Goal: Contribute content

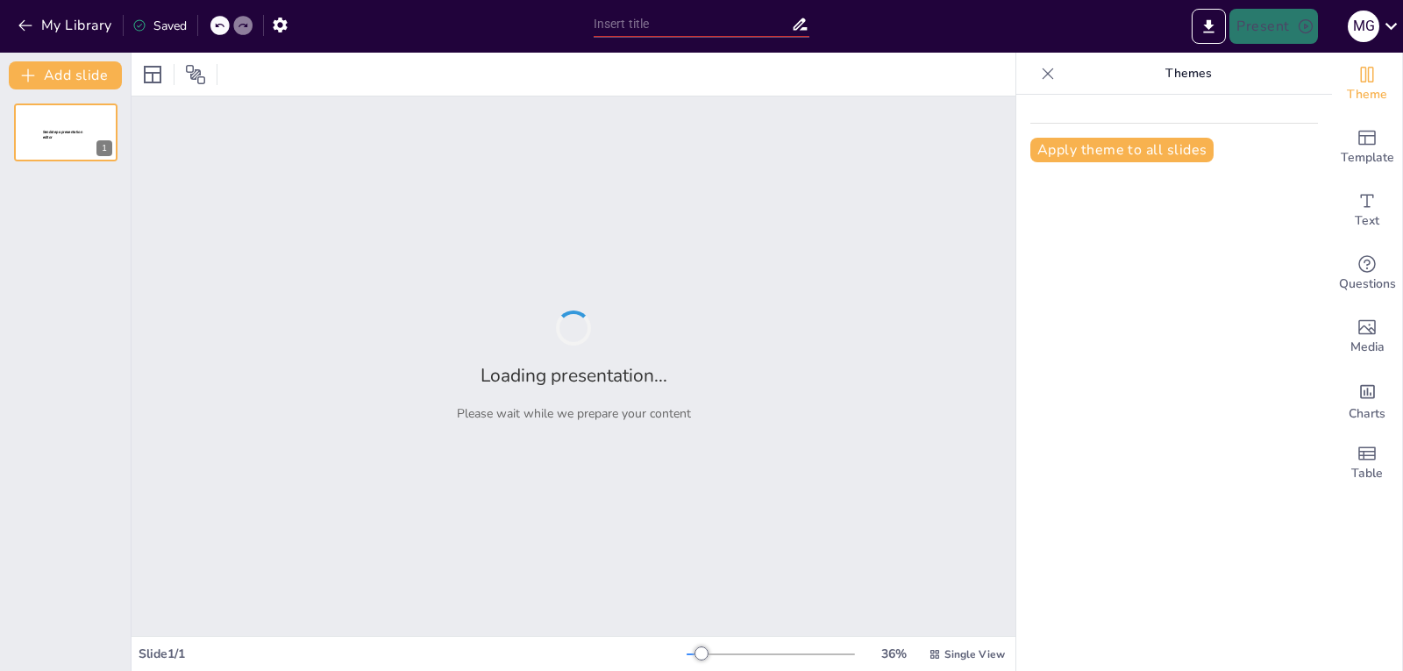
type input "Permeabilidad al Estilo Lefranc: Un Viaje por el Suelo"
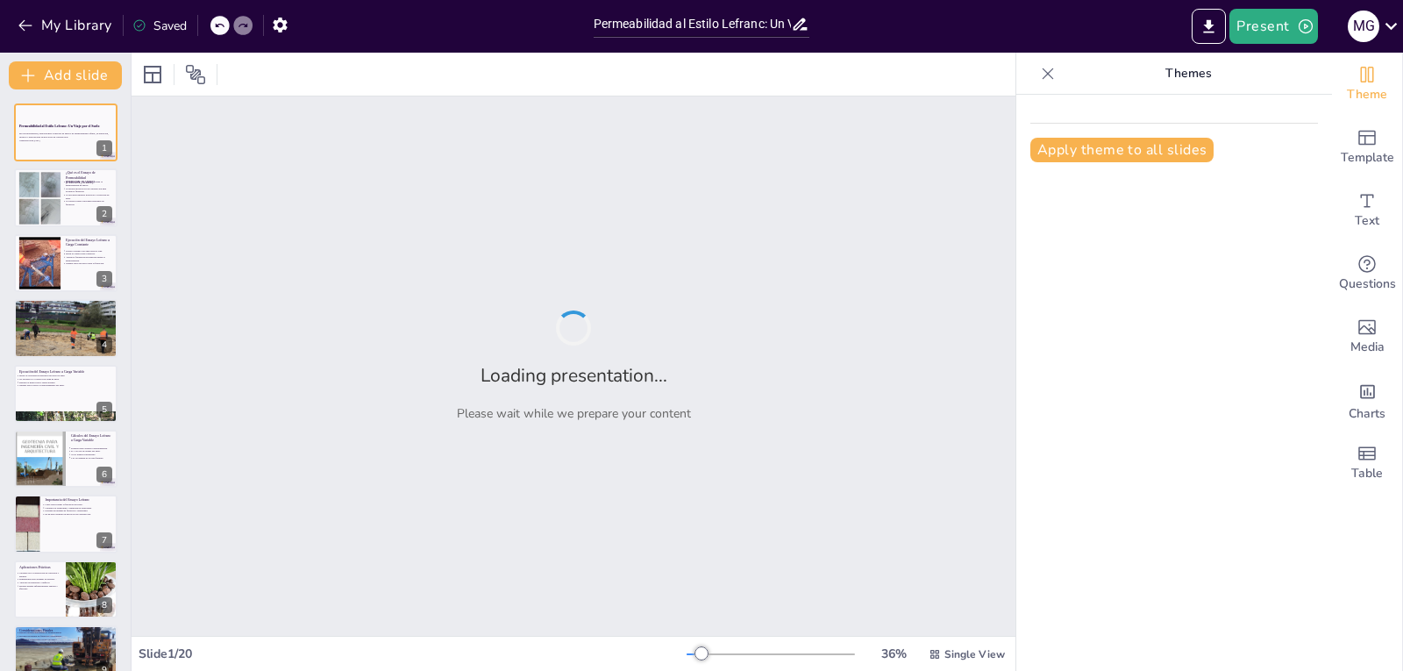
checkbox input "true"
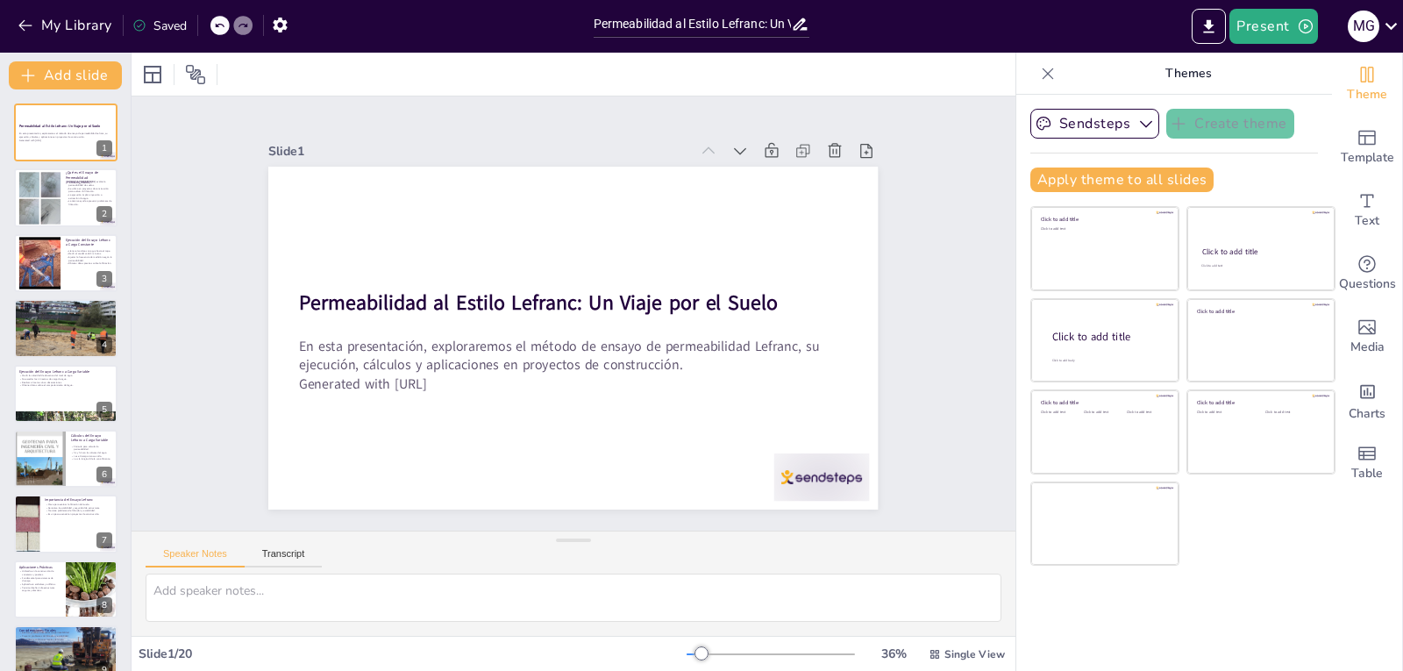
checkbox input "true"
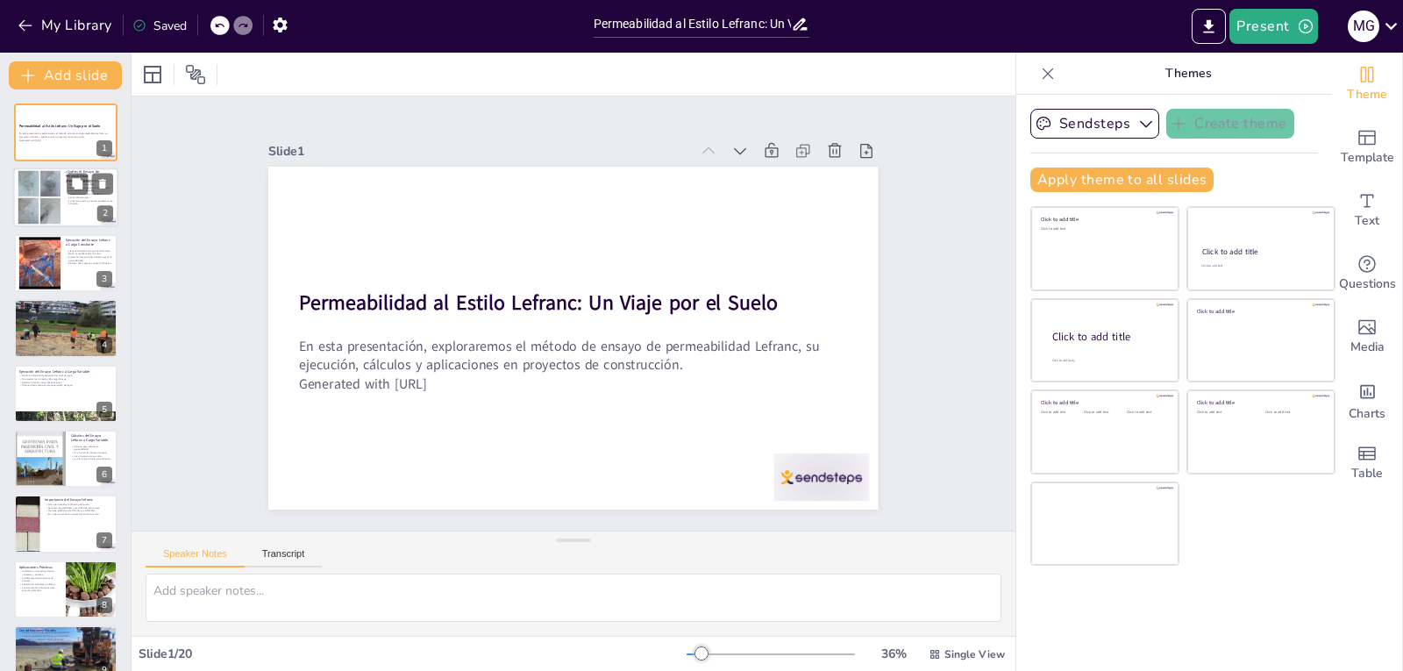
checkbox input "true"
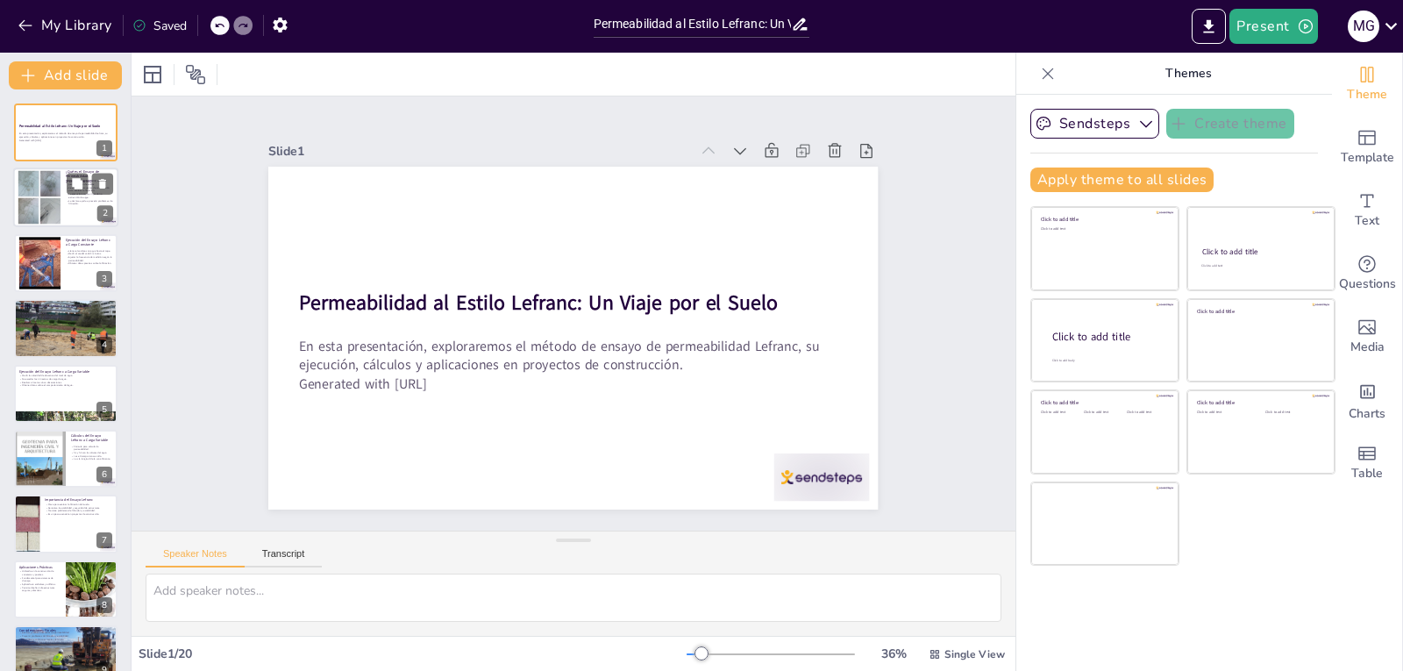
checkbox input "true"
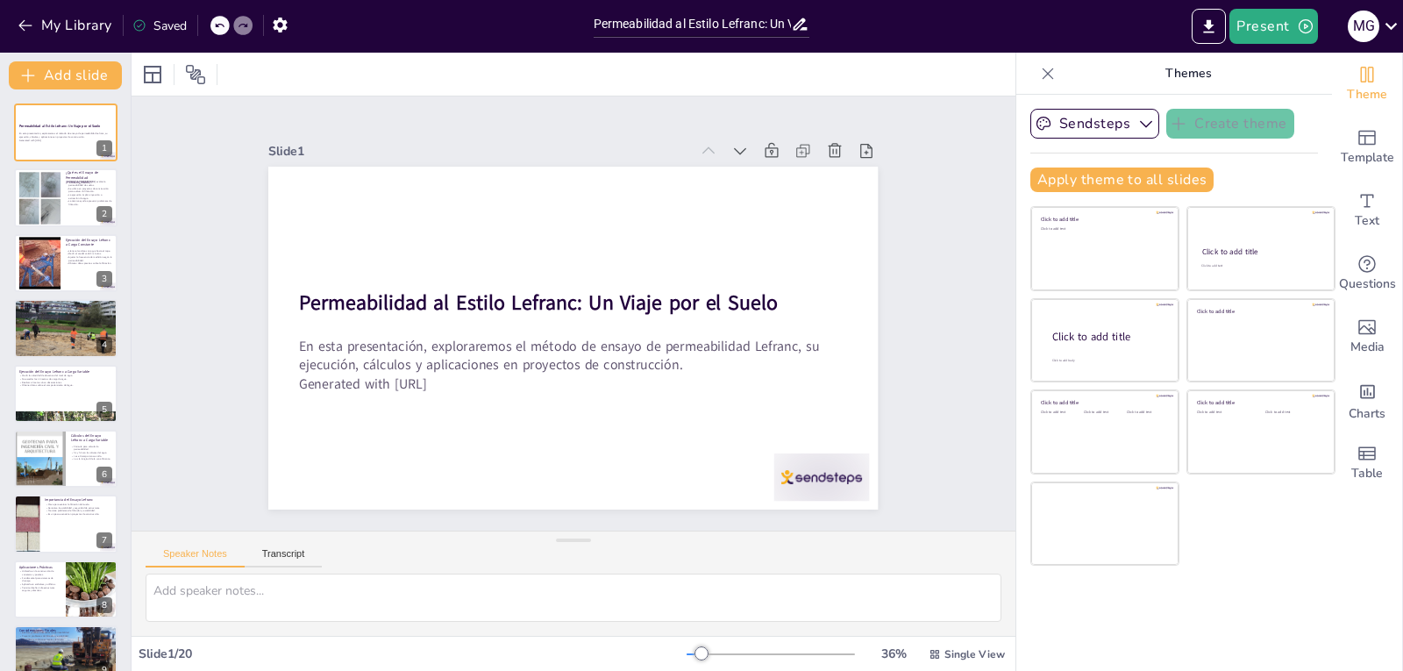
checkbox input "true"
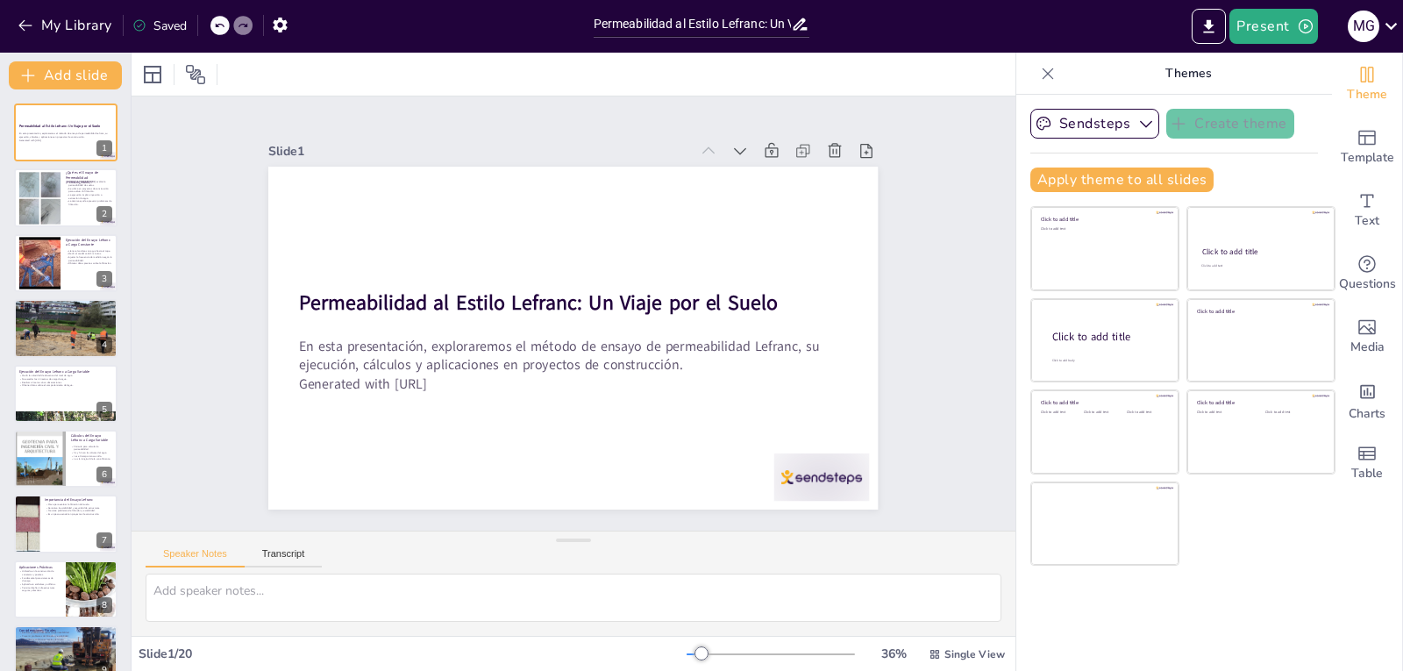
checkbox input "true"
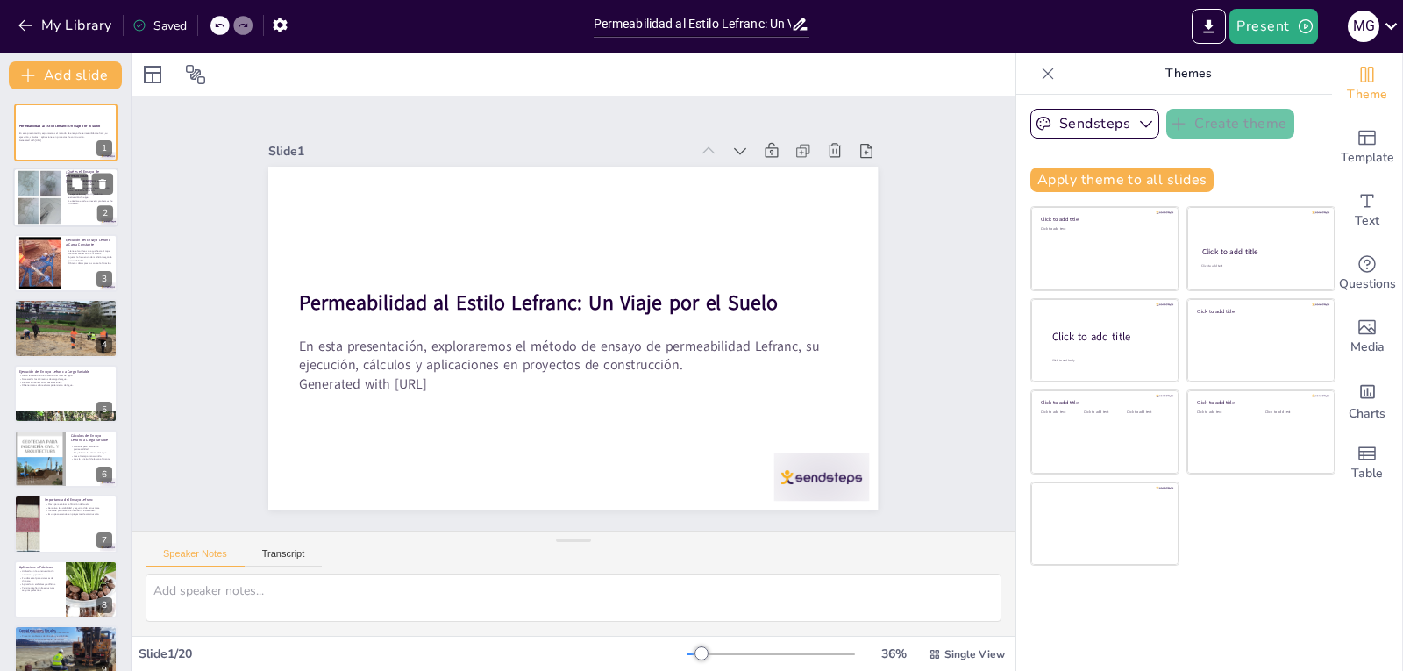
checkbox input "true"
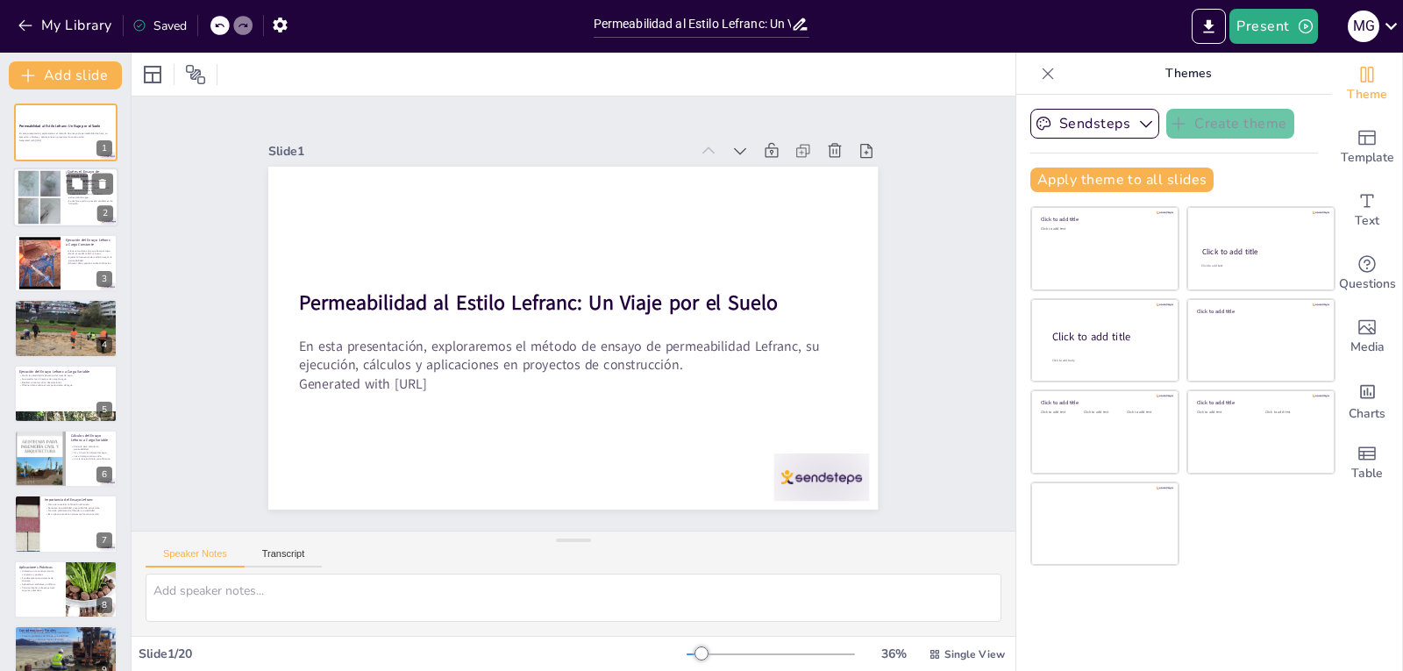
checkbox input "true"
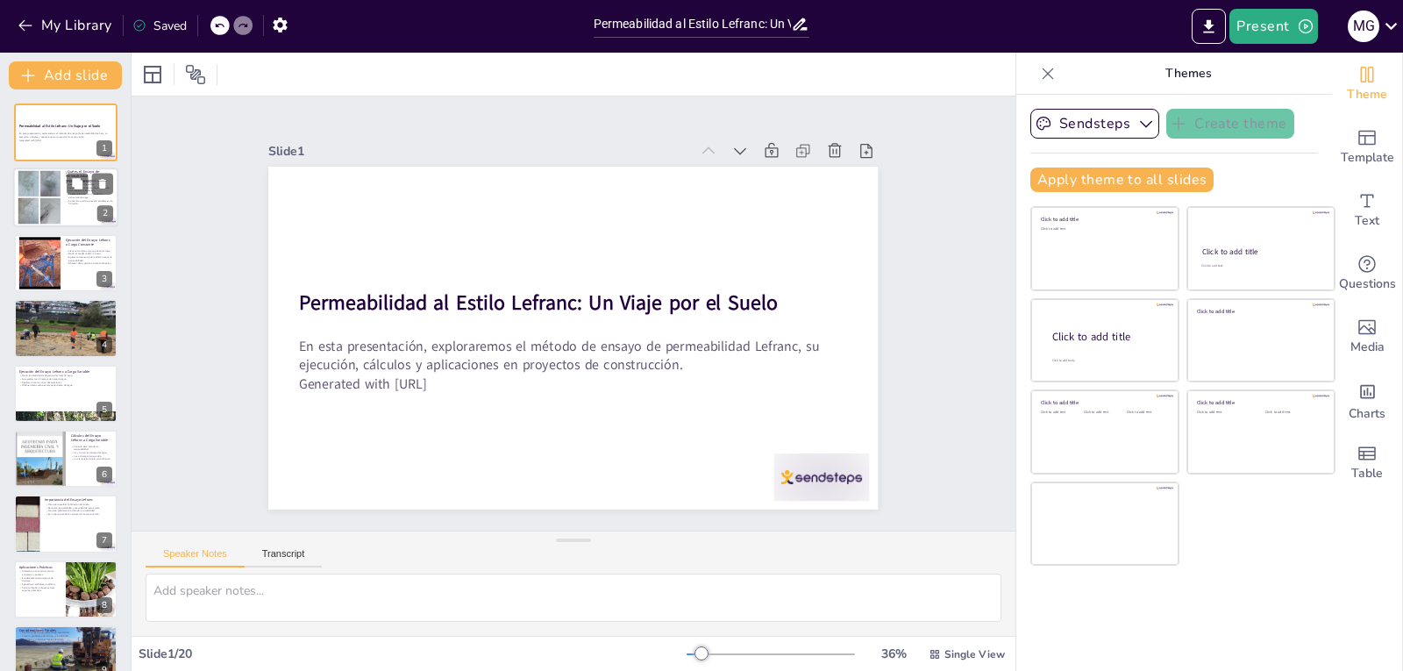
click at [35, 213] on div at bounding box center [40, 197] width 44 height 53
type textarea "Este punto resalta la importancia del ensayo Lefranc, que es crucial para enten…"
checkbox input "true"
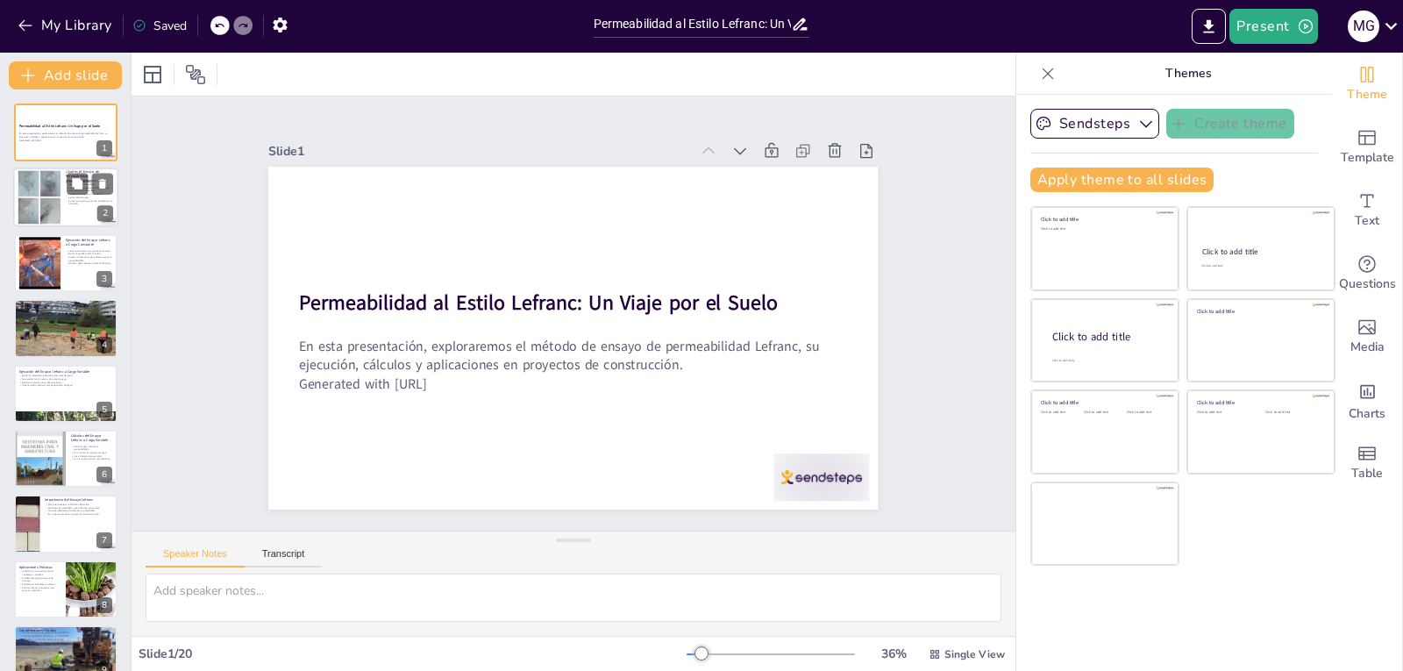
checkbox input "true"
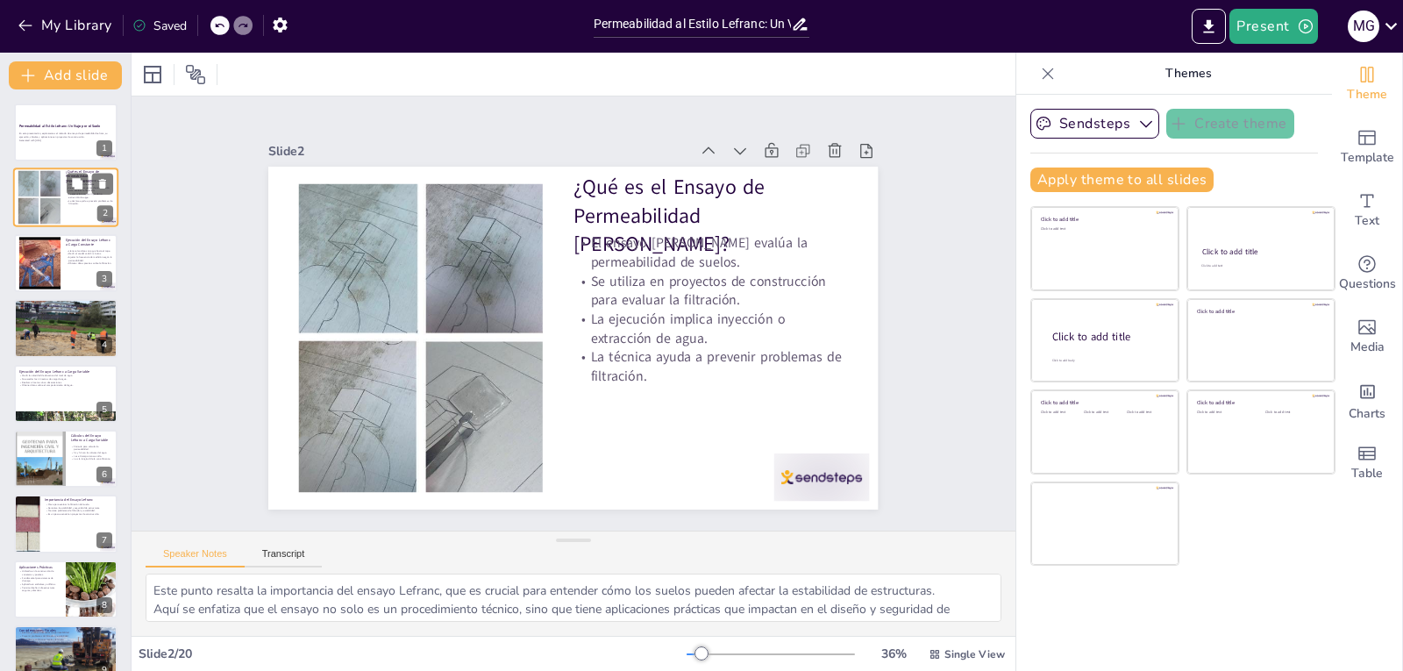
checkbox input "true"
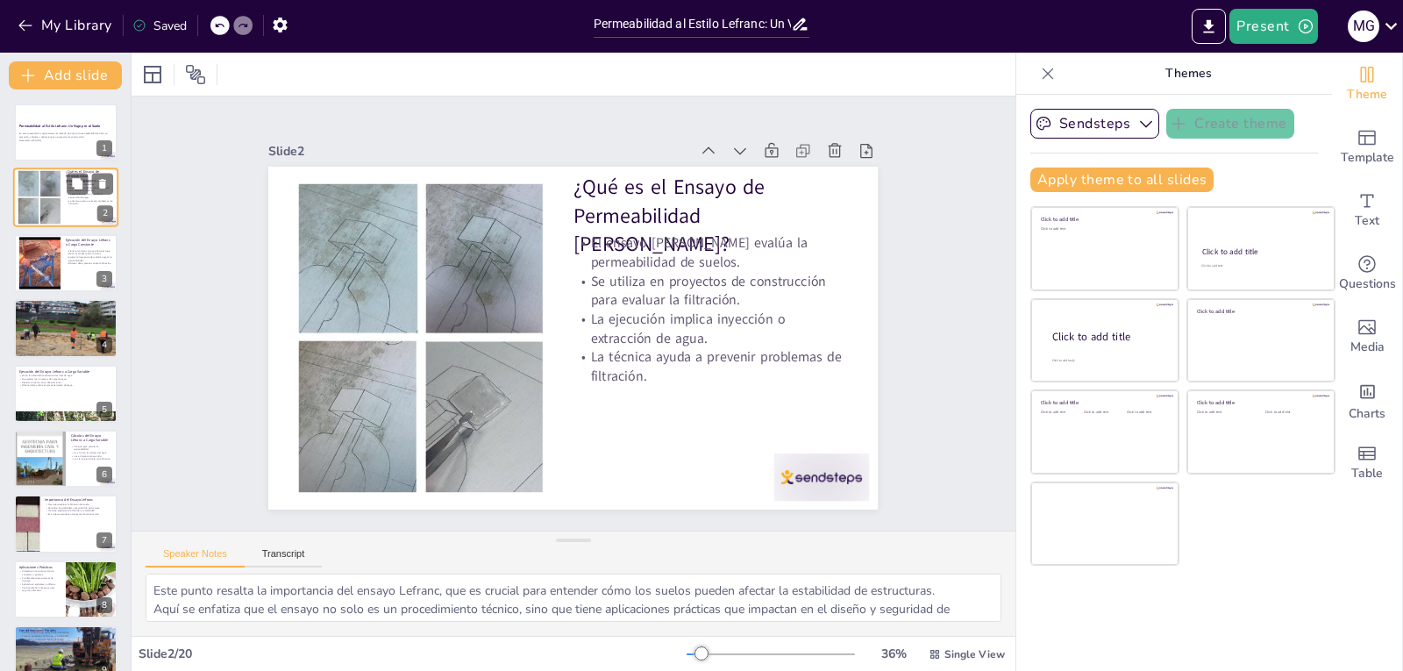
scroll to position [35, 0]
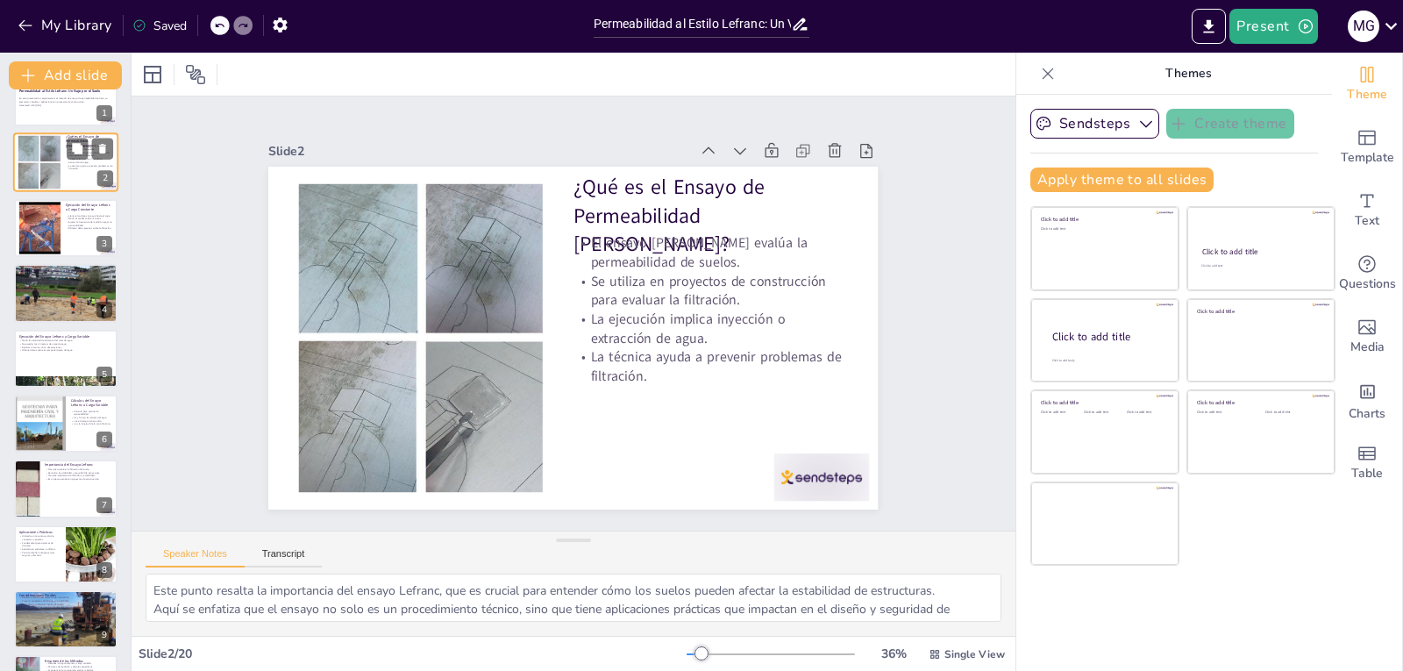
checkbox input "true"
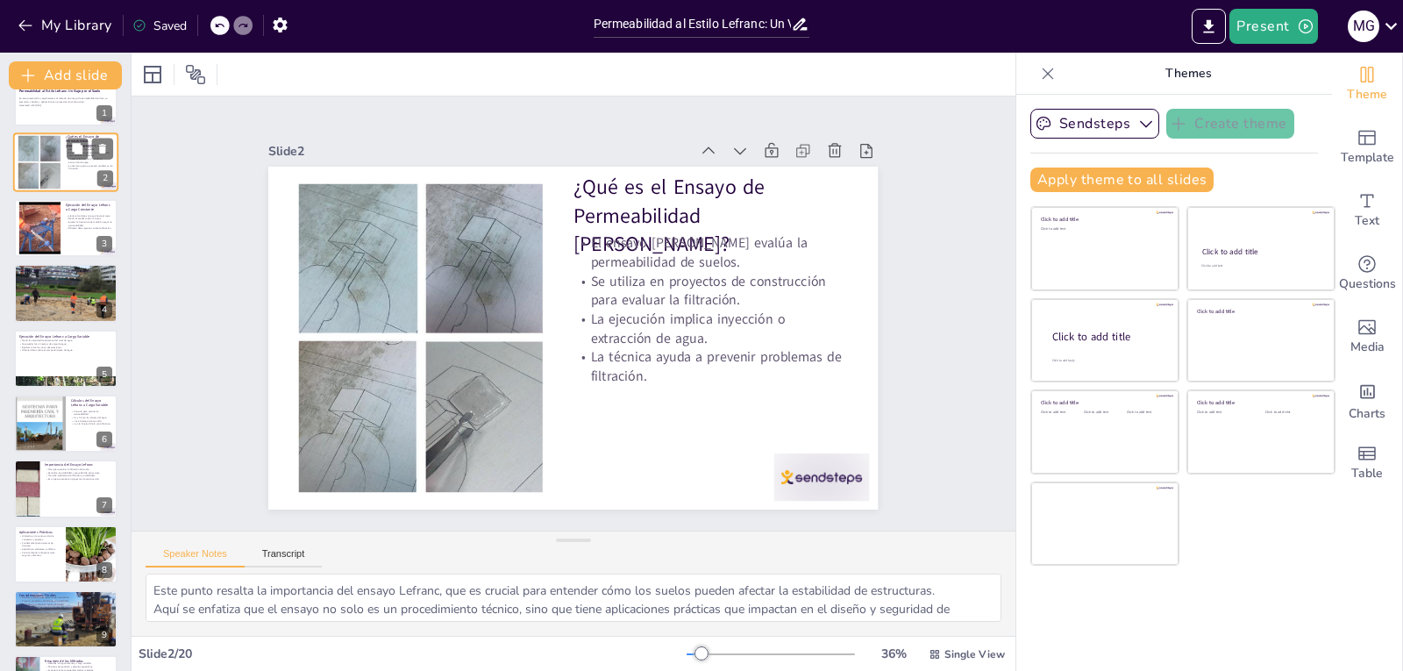
click at [35, 213] on div at bounding box center [39, 228] width 93 height 53
type textarea "Este paso es crítico para establecer las condiciones iniciales del ensayo, aseg…"
checkbox input "true"
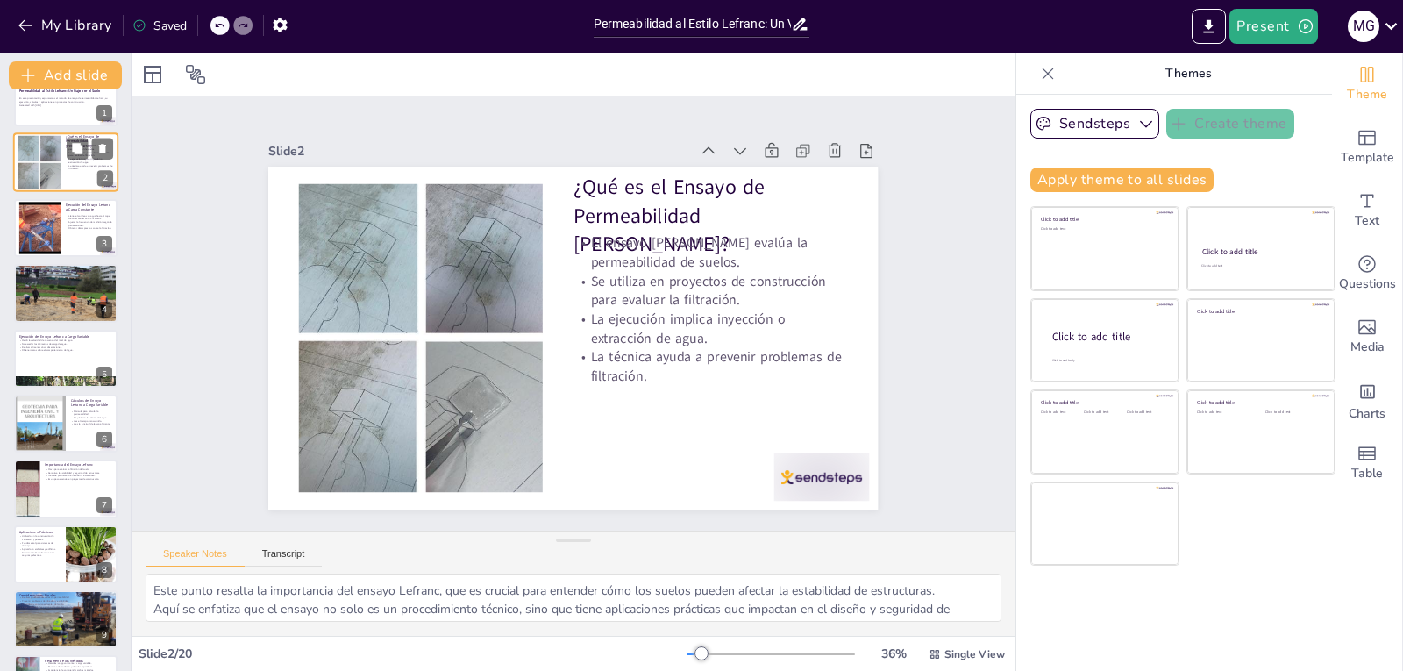
checkbox input "true"
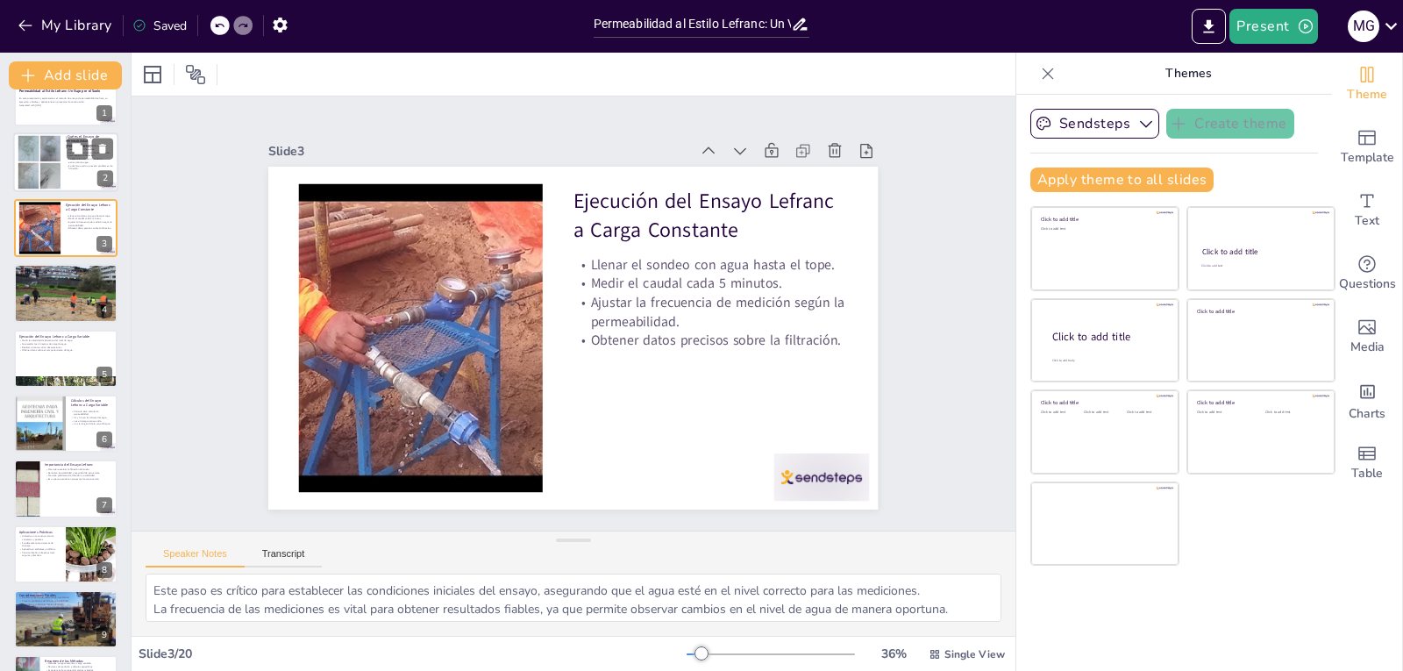
scroll to position [0, 0]
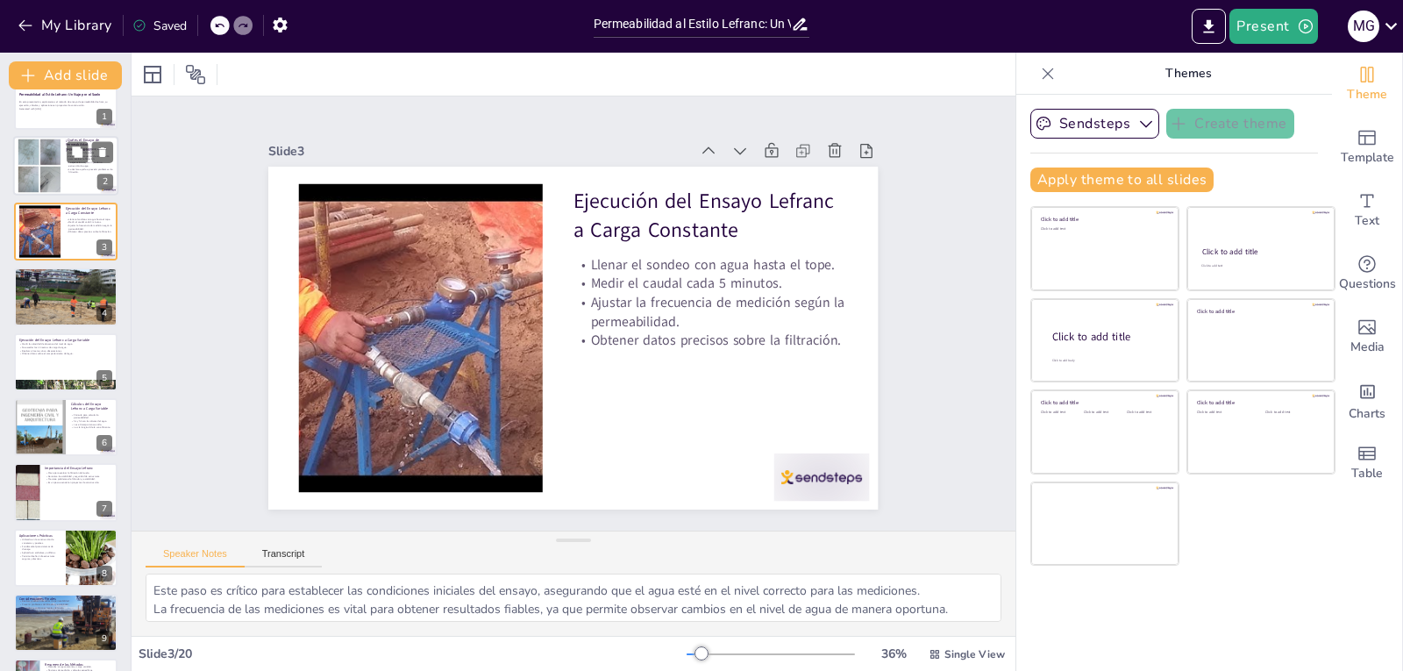
checkbox input "true"
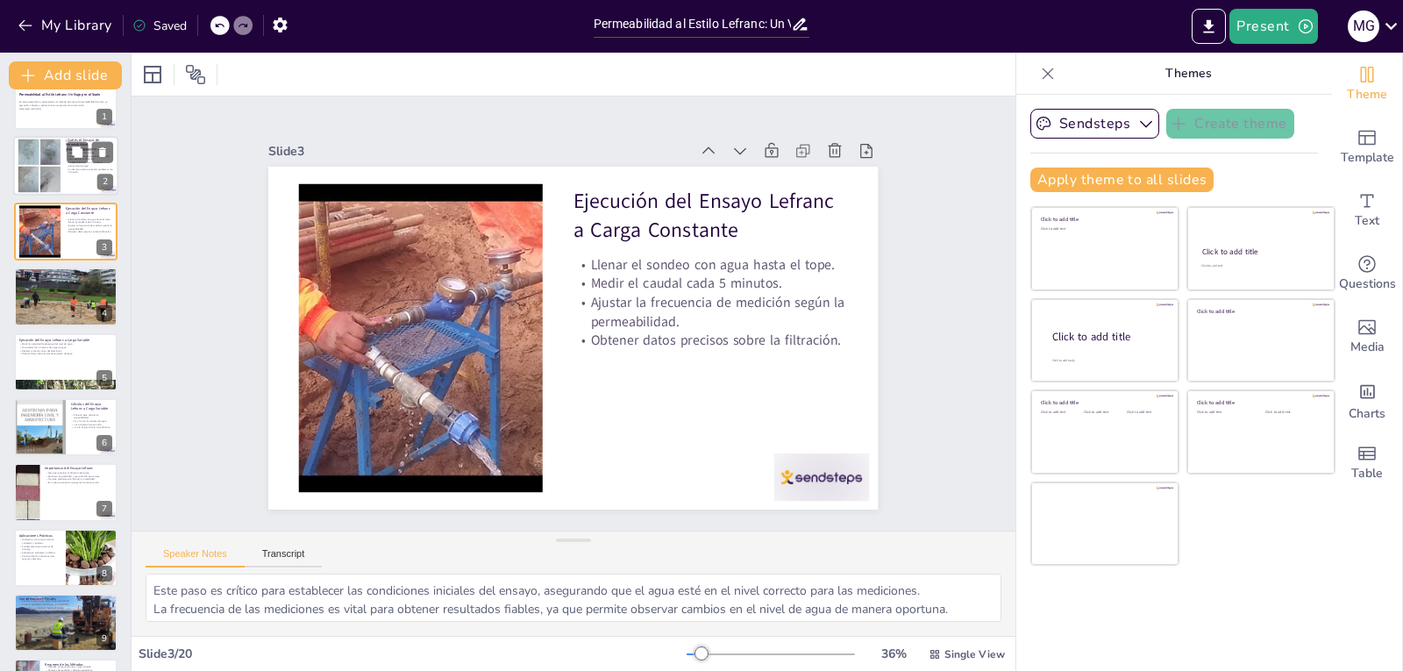
scroll to position [35, 0]
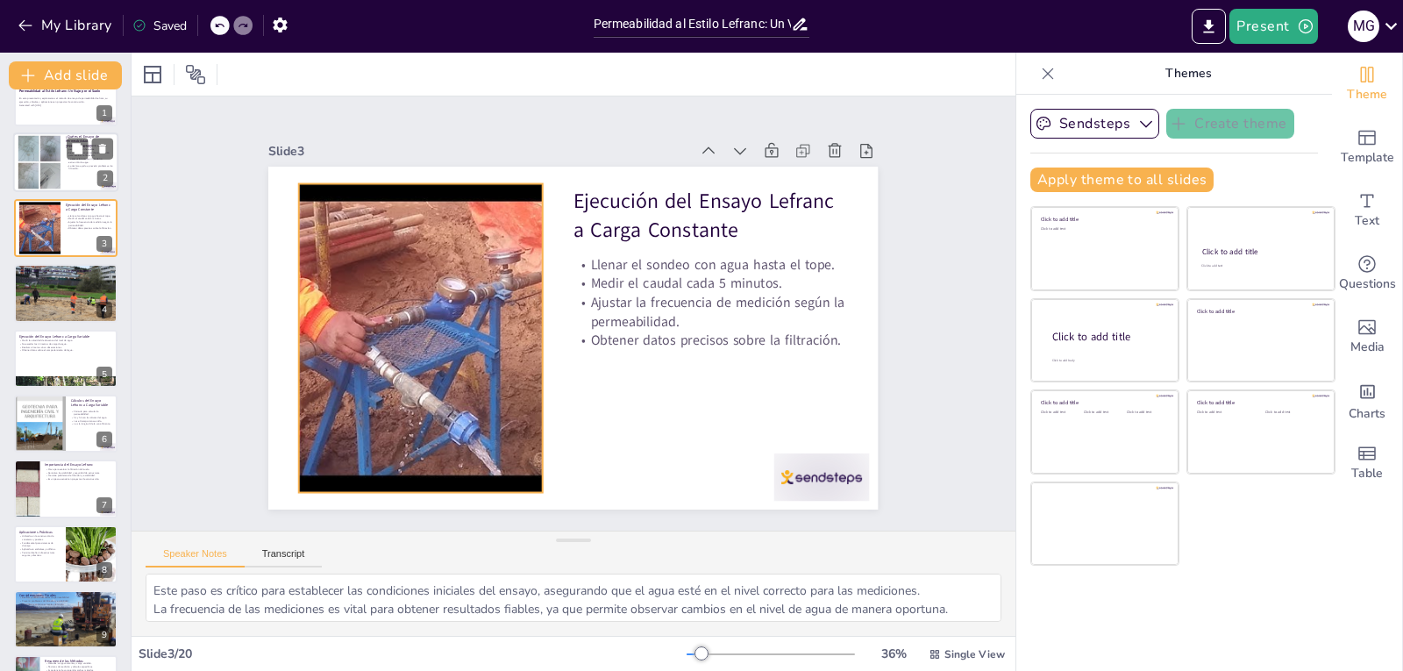
click at [35, 213] on div at bounding box center [39, 228] width 93 height 53
checkbox input "true"
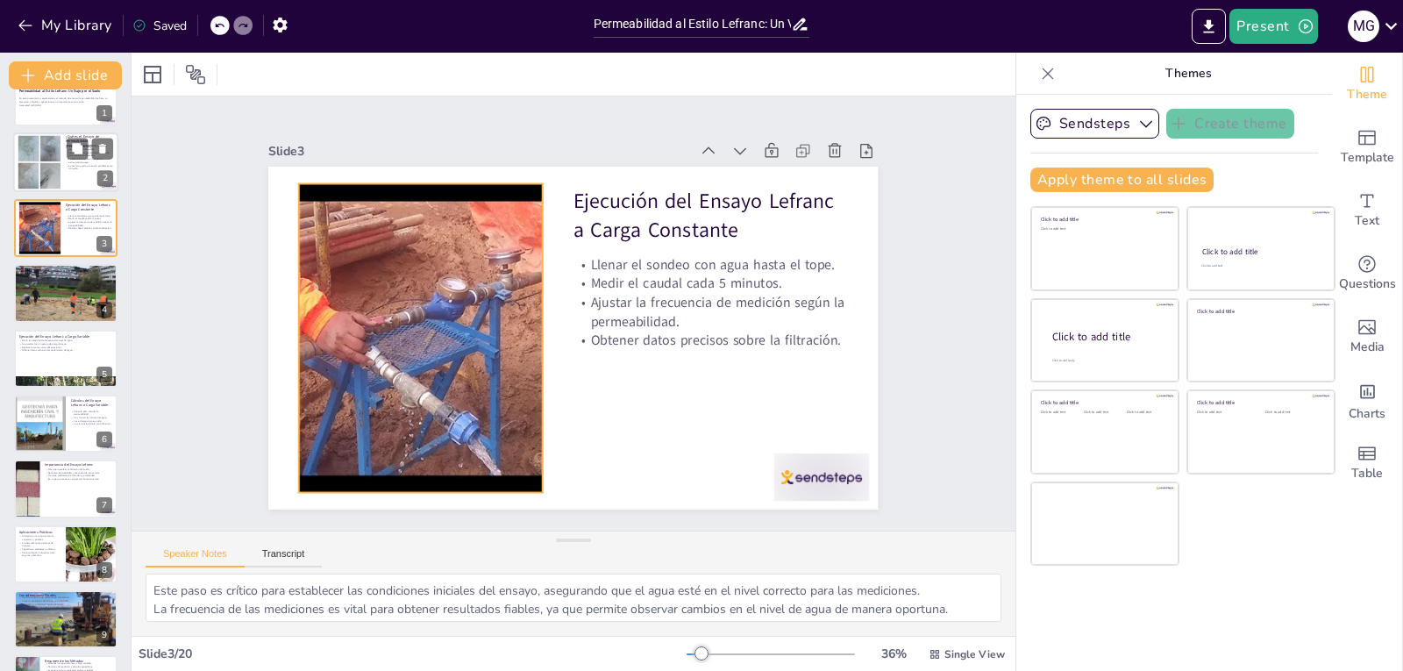
checkbox input "true"
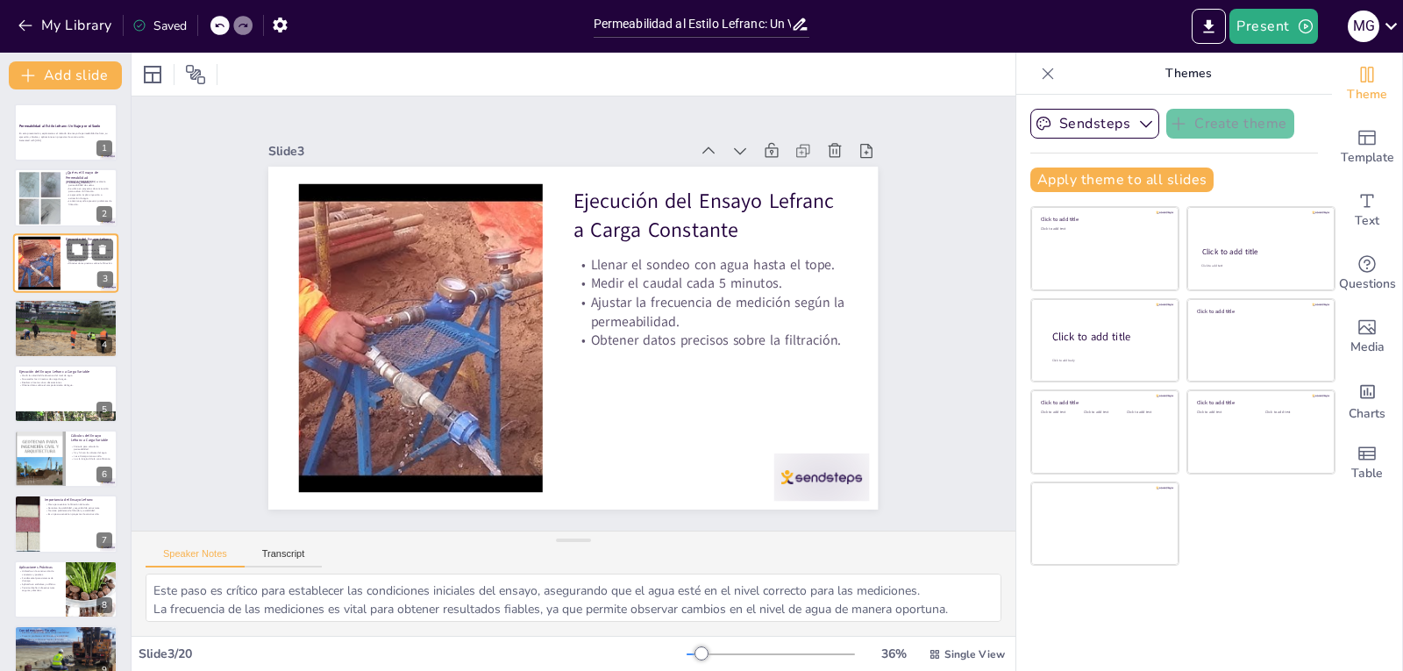
checkbox input "true"
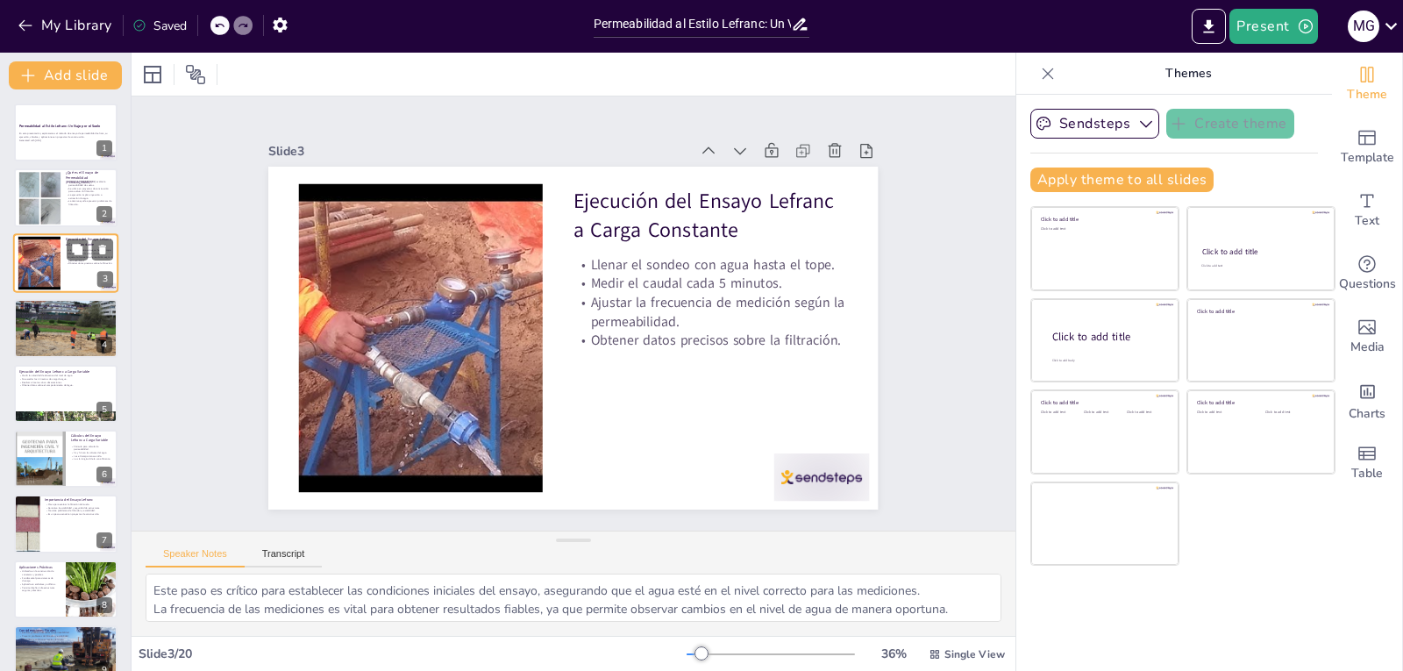
checkbox input "true"
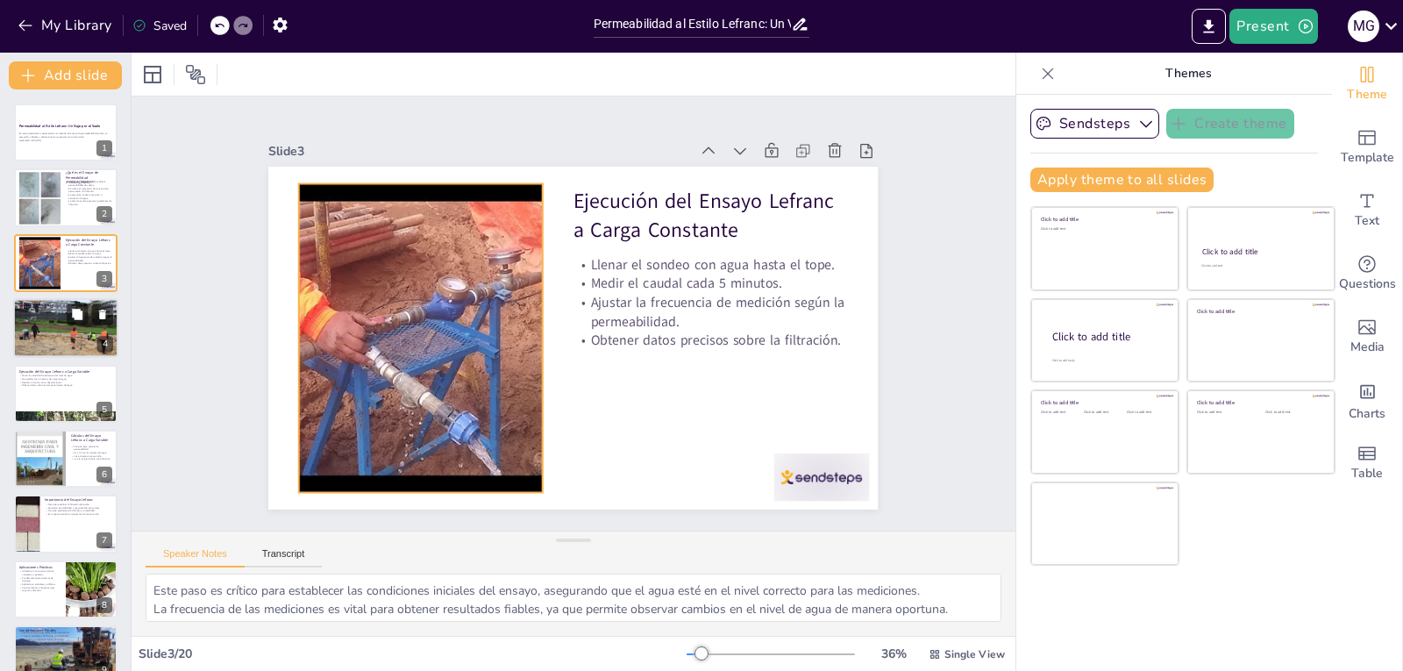
checkbox input "true"
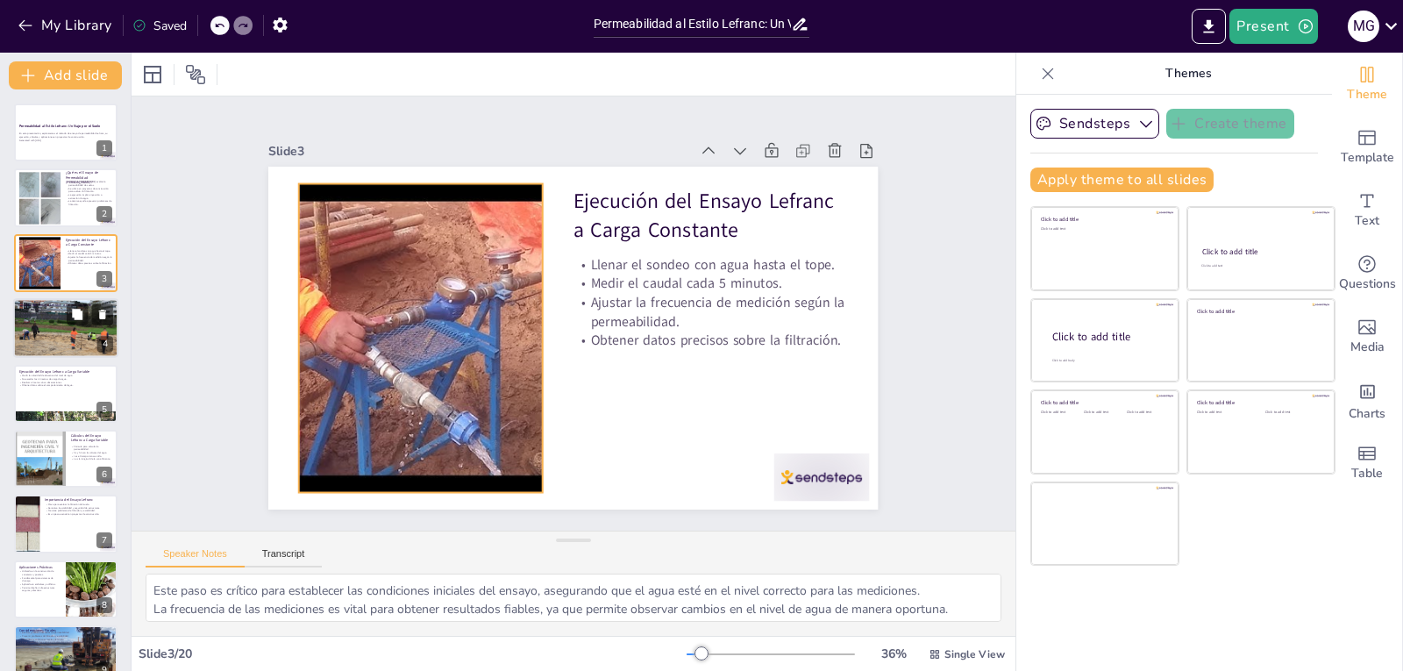
checkbox input "true"
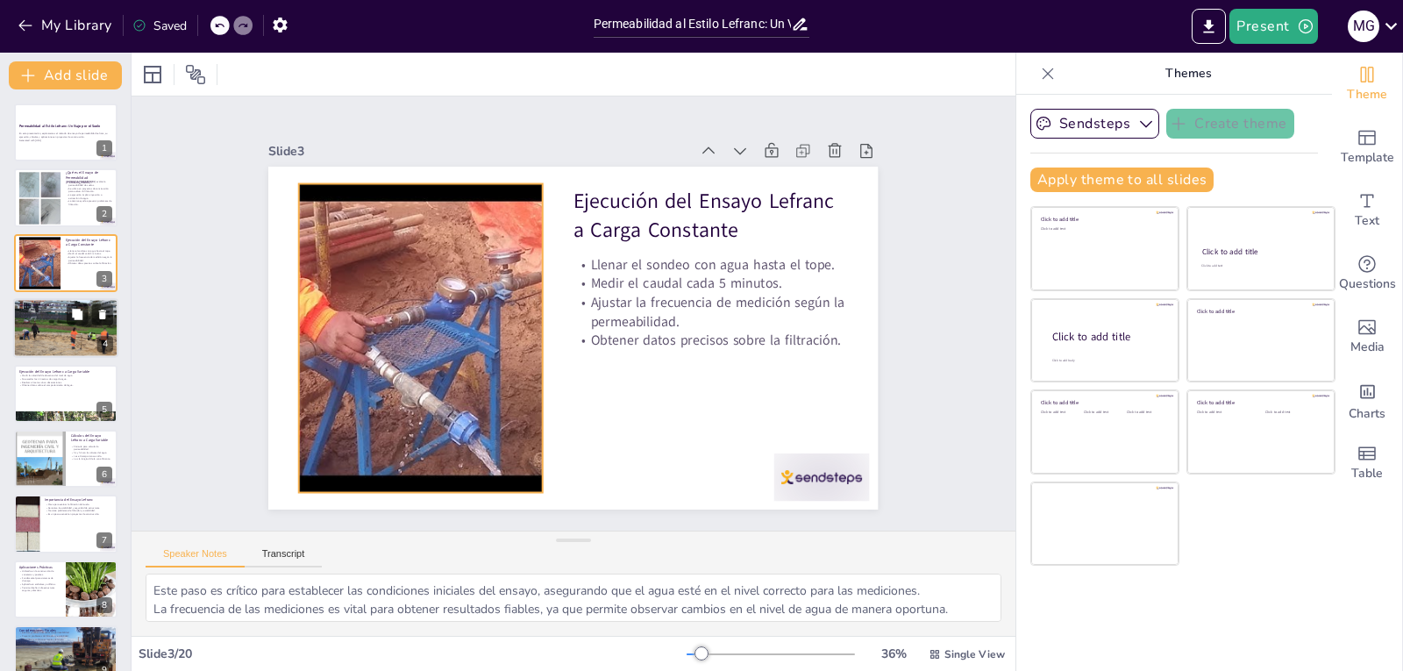
checkbox input "true"
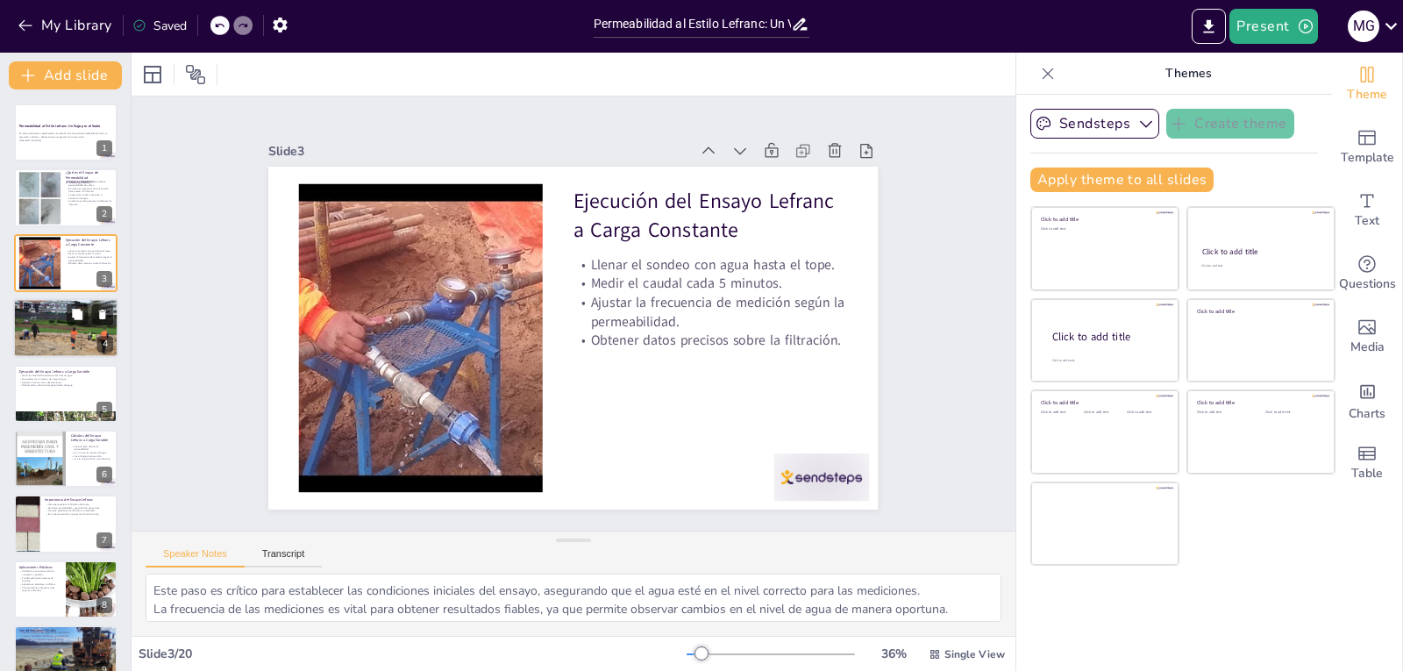
checkbox input "true"
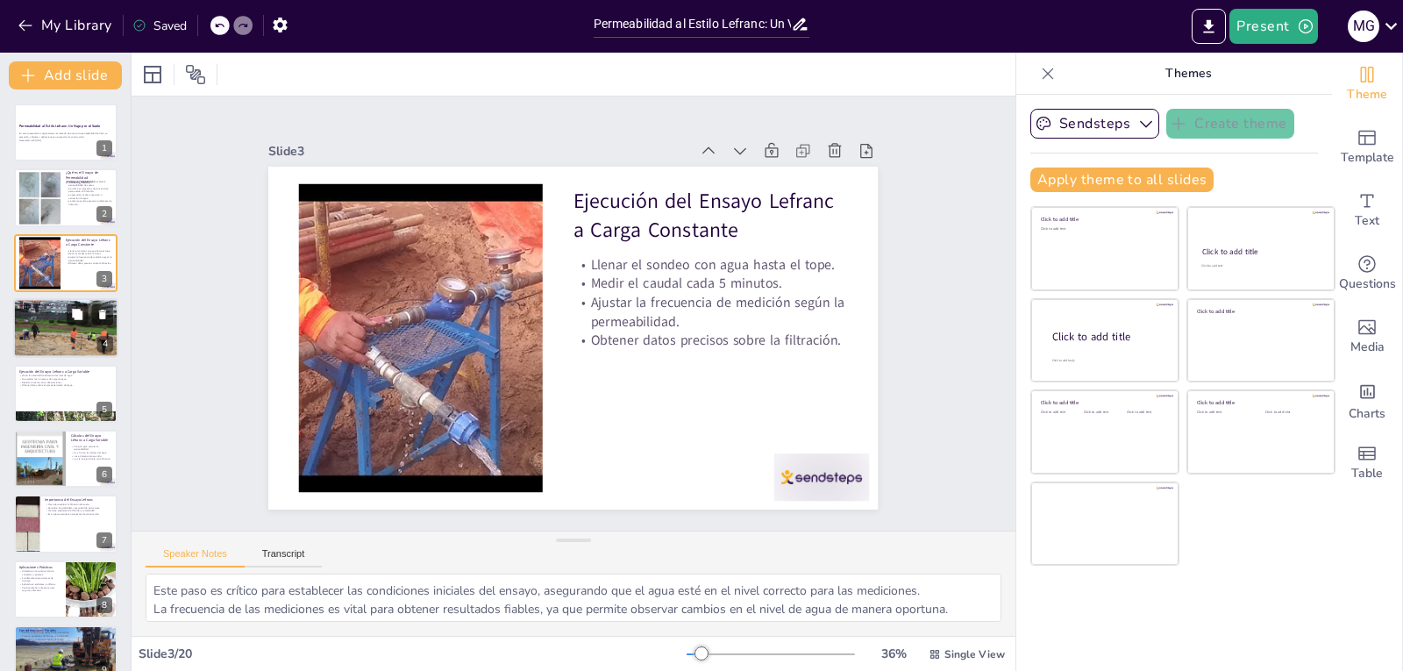
click at [36, 316] on p "hm es la altura del agua en el sondeo." at bounding box center [65, 317] width 95 height 4
type textarea "Este es un aspecto técnico clave que permite a los profesionales evaluar la per…"
checkbox input "true"
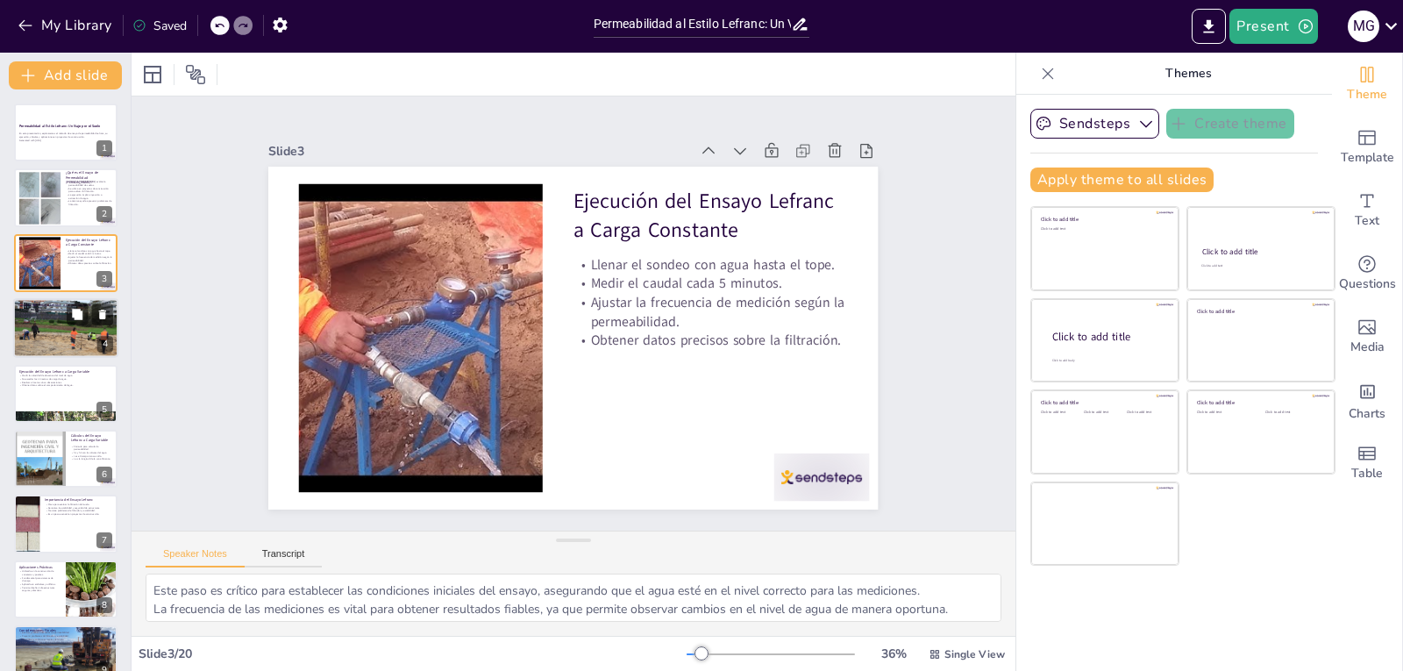
checkbox input "true"
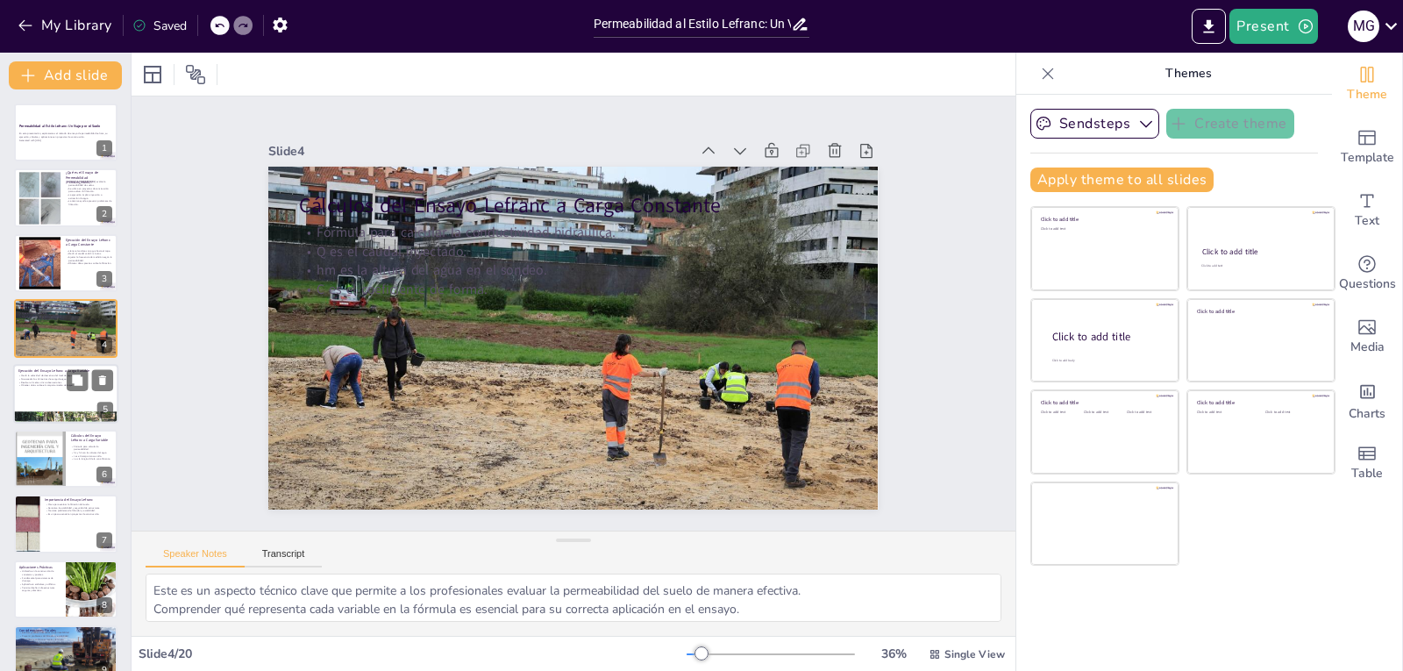
checkbox input "true"
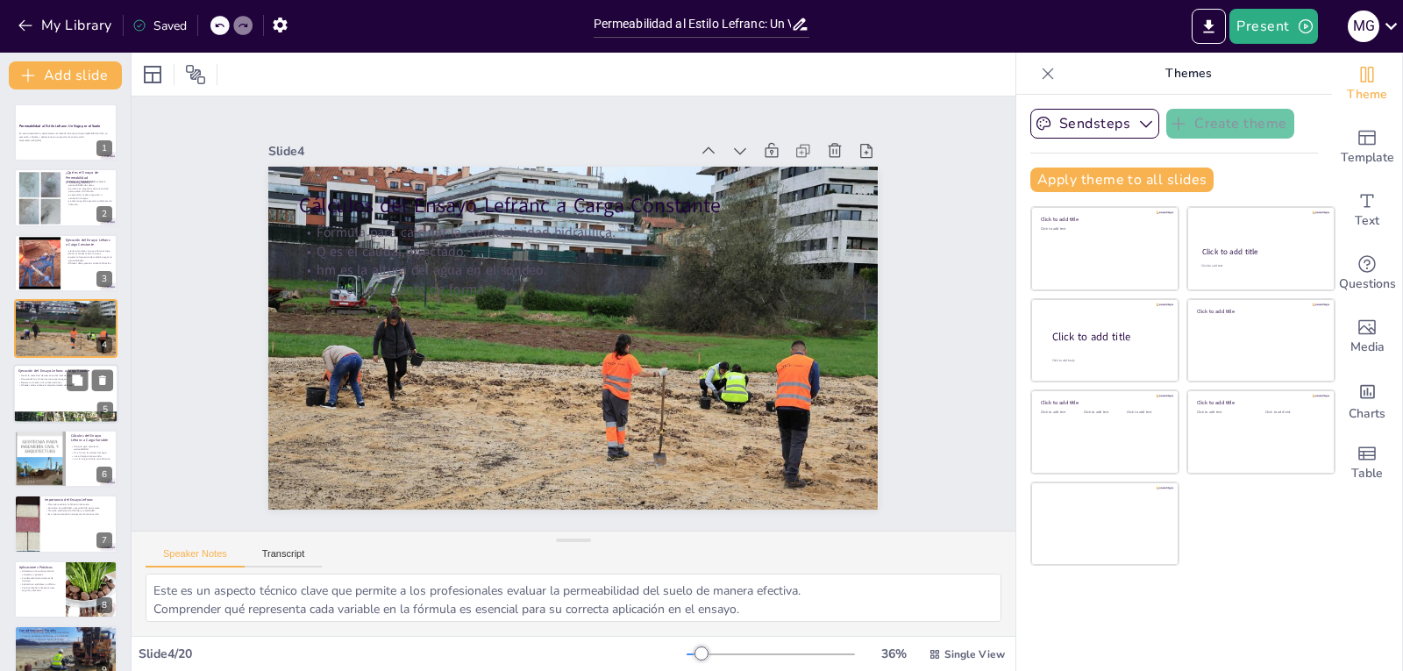
checkbox input "true"
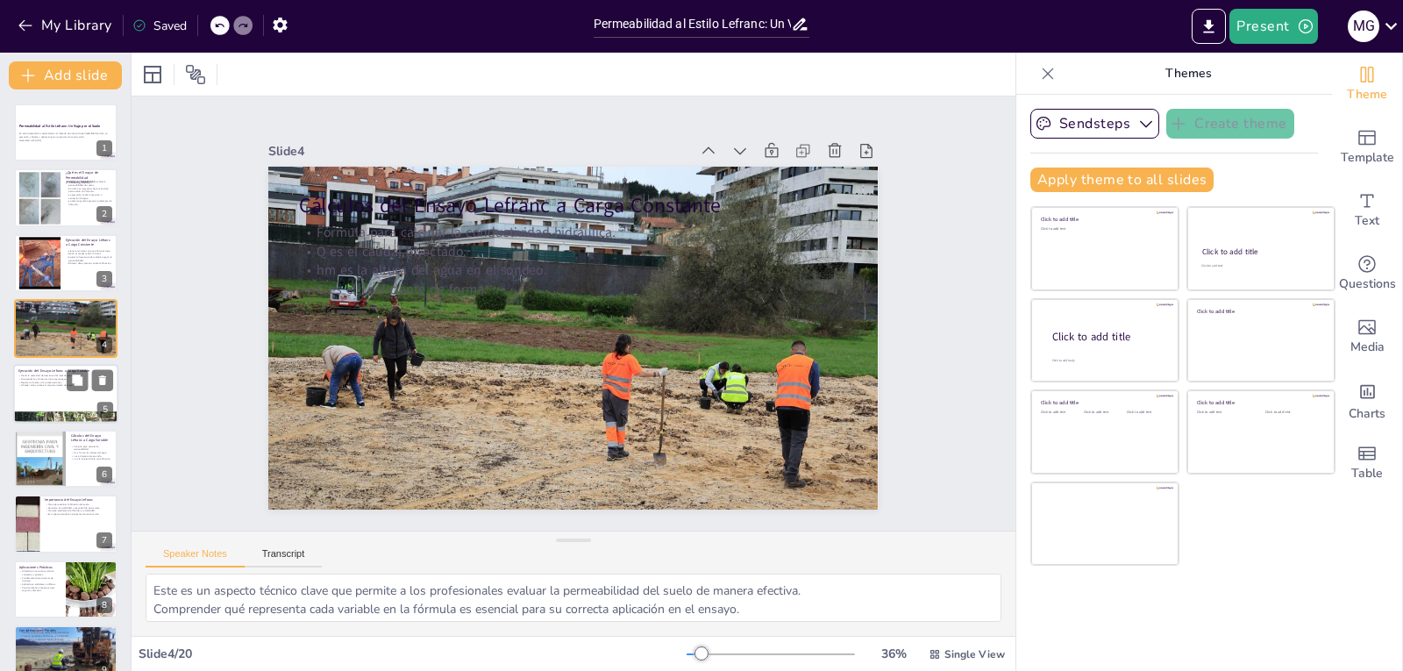
checkbox input "true"
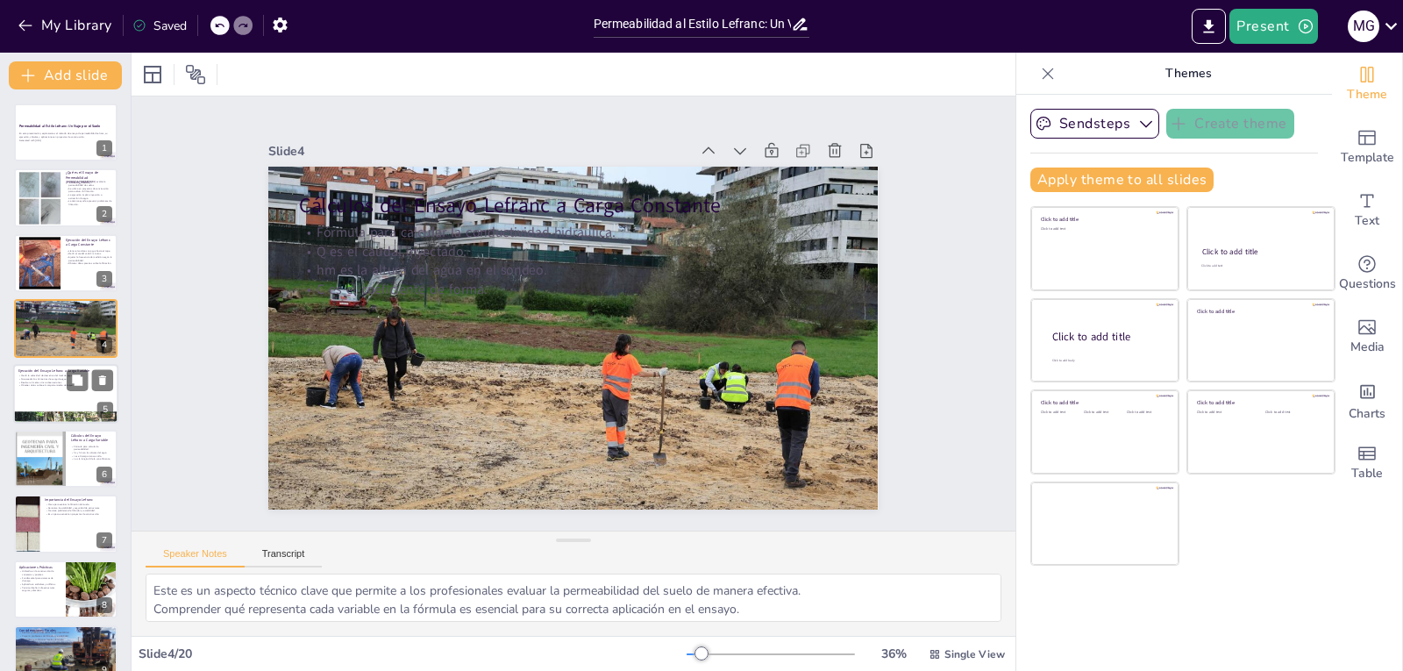
checkbox input "true"
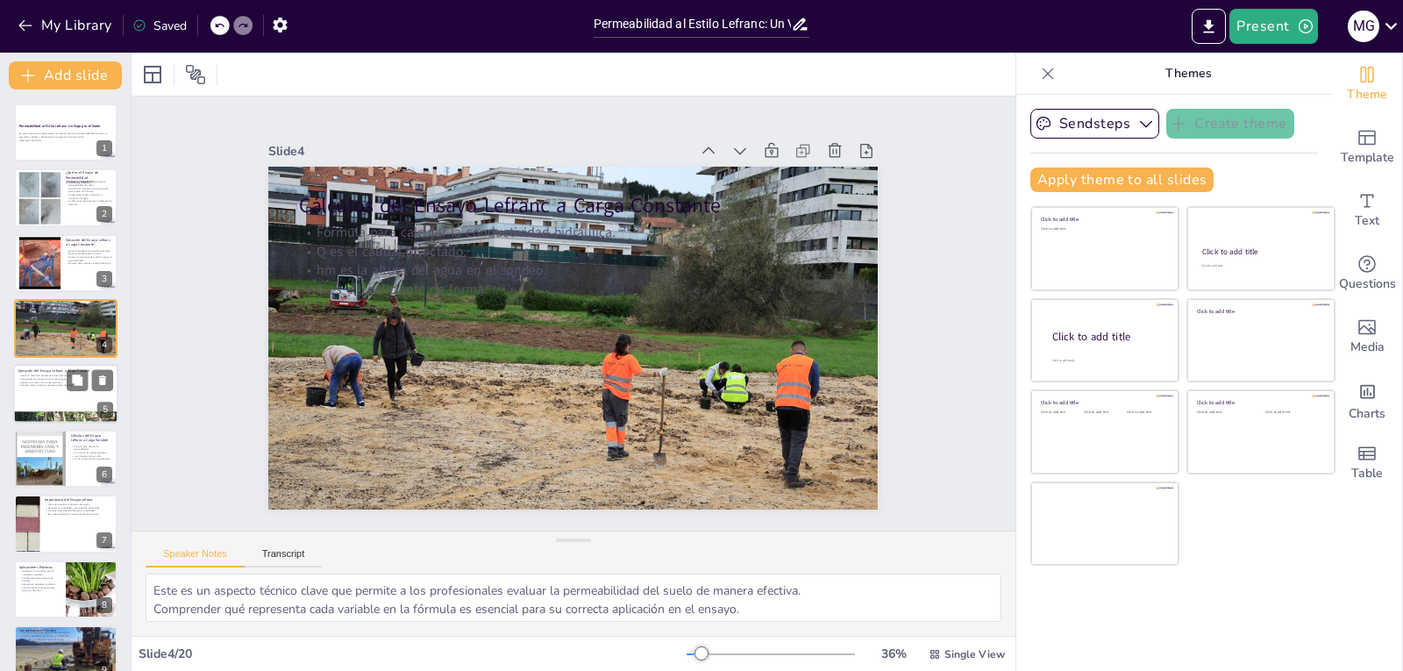
checkbox input "true"
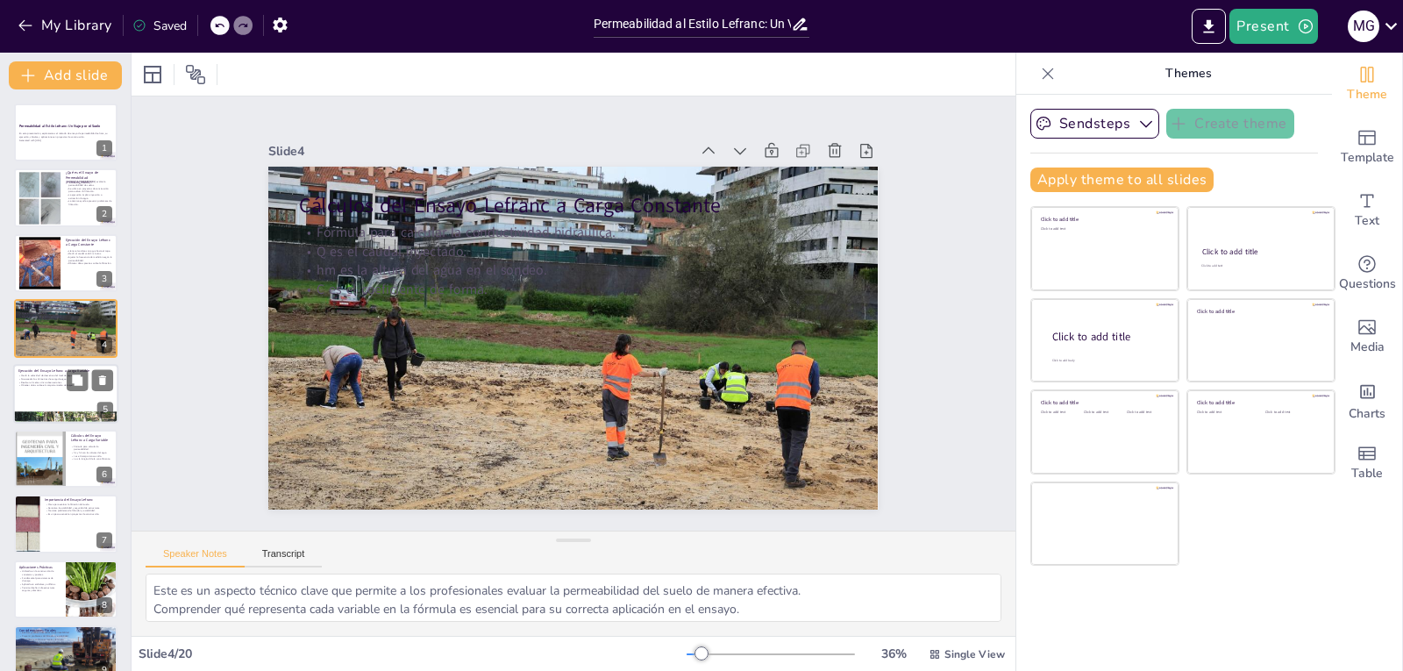
click at [31, 376] on p "Medir la velocidad de descenso del nivel de agua." at bounding box center [65, 375] width 95 height 4
type textarea "Esta medición es fundamental para entender cómo se comporta el agua en el suelo…"
checkbox input "true"
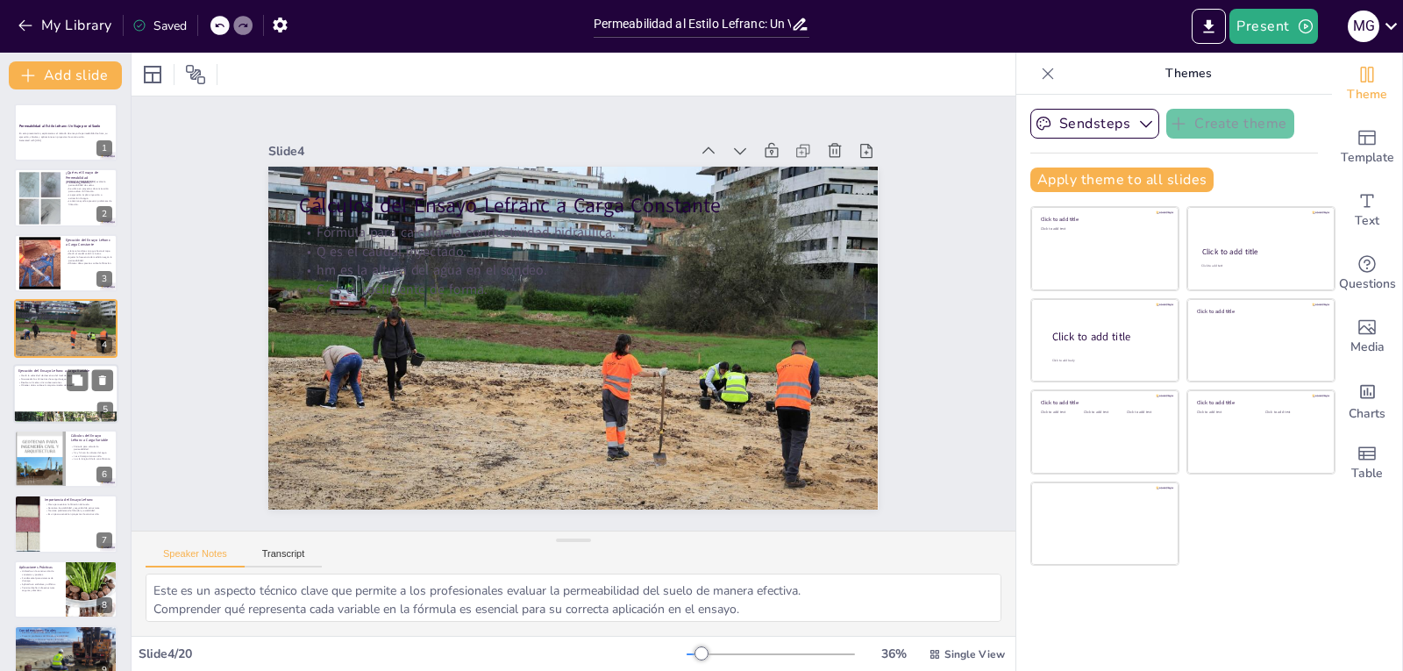
checkbox input "true"
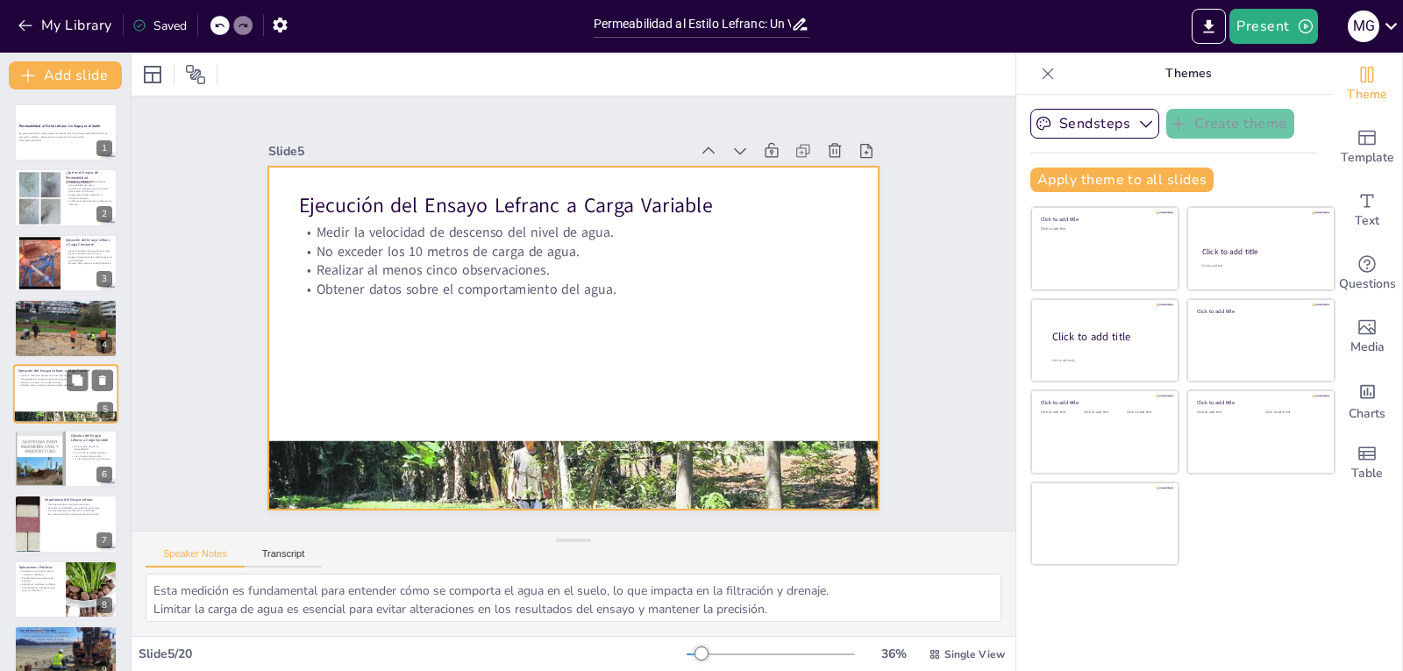
scroll to position [13, 0]
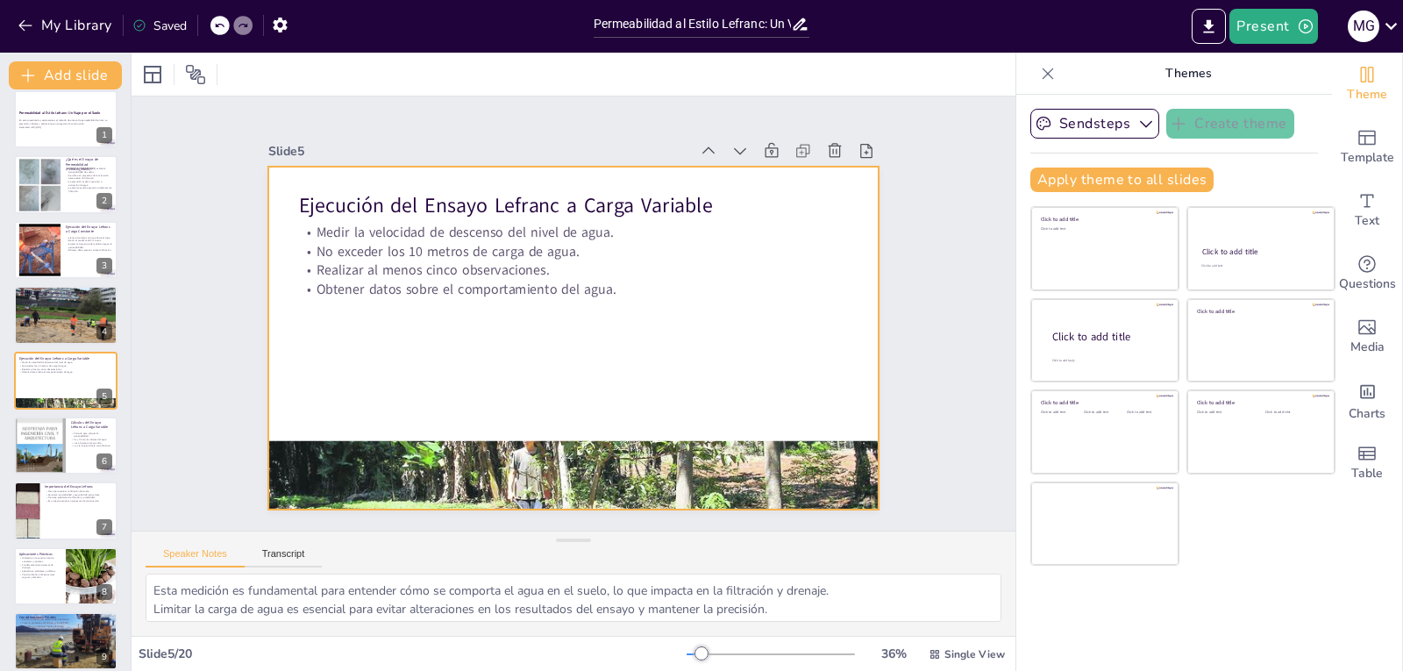
checkbox input "true"
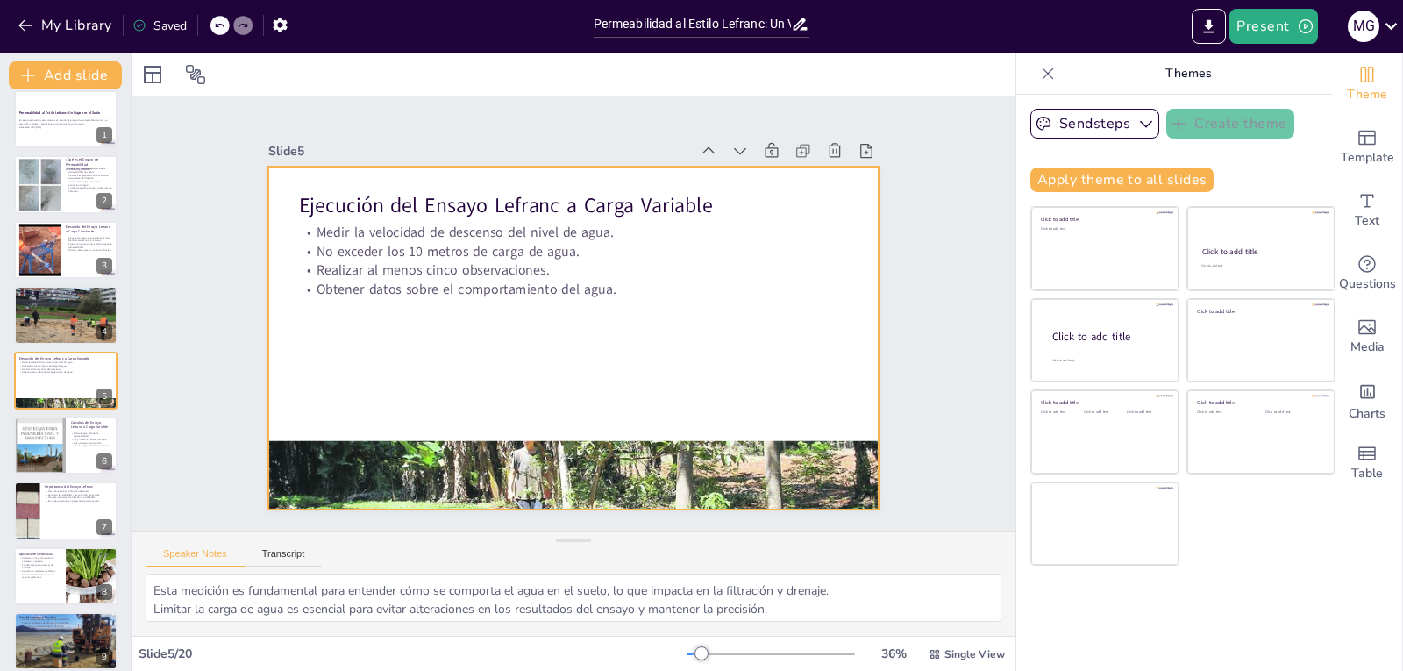
checkbox input "true"
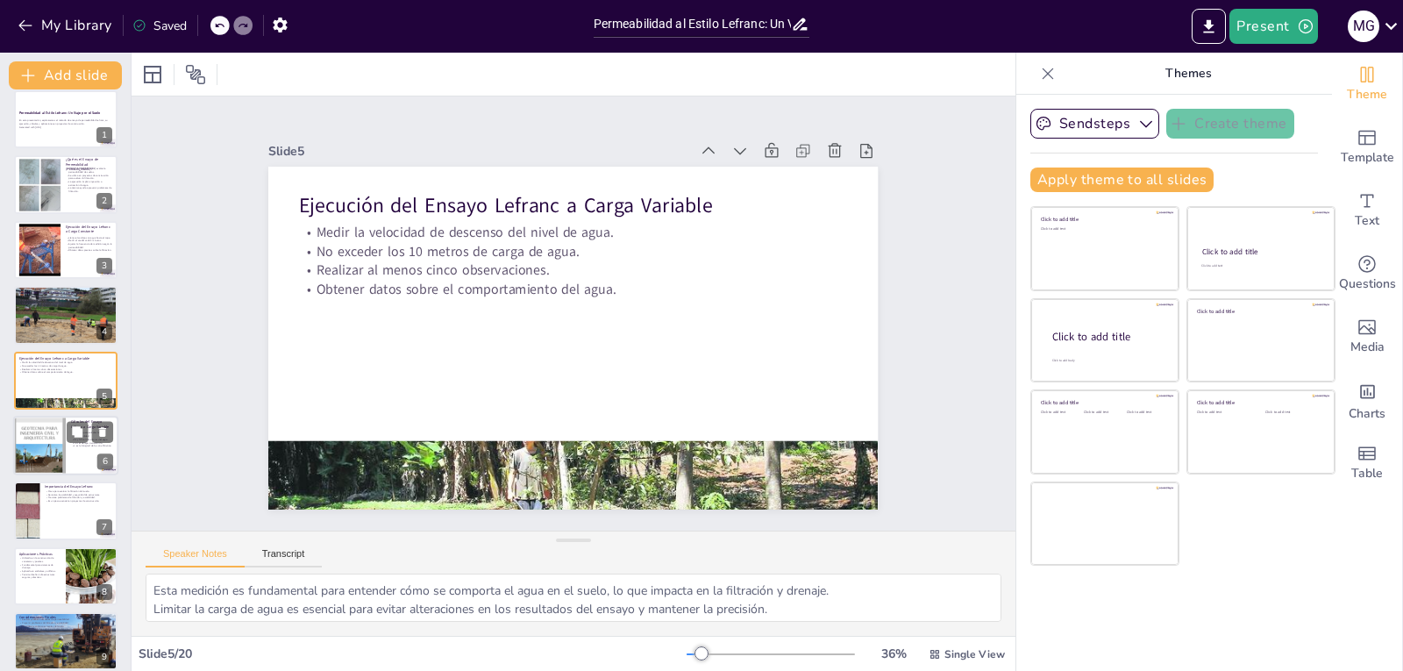
checkbox input "true"
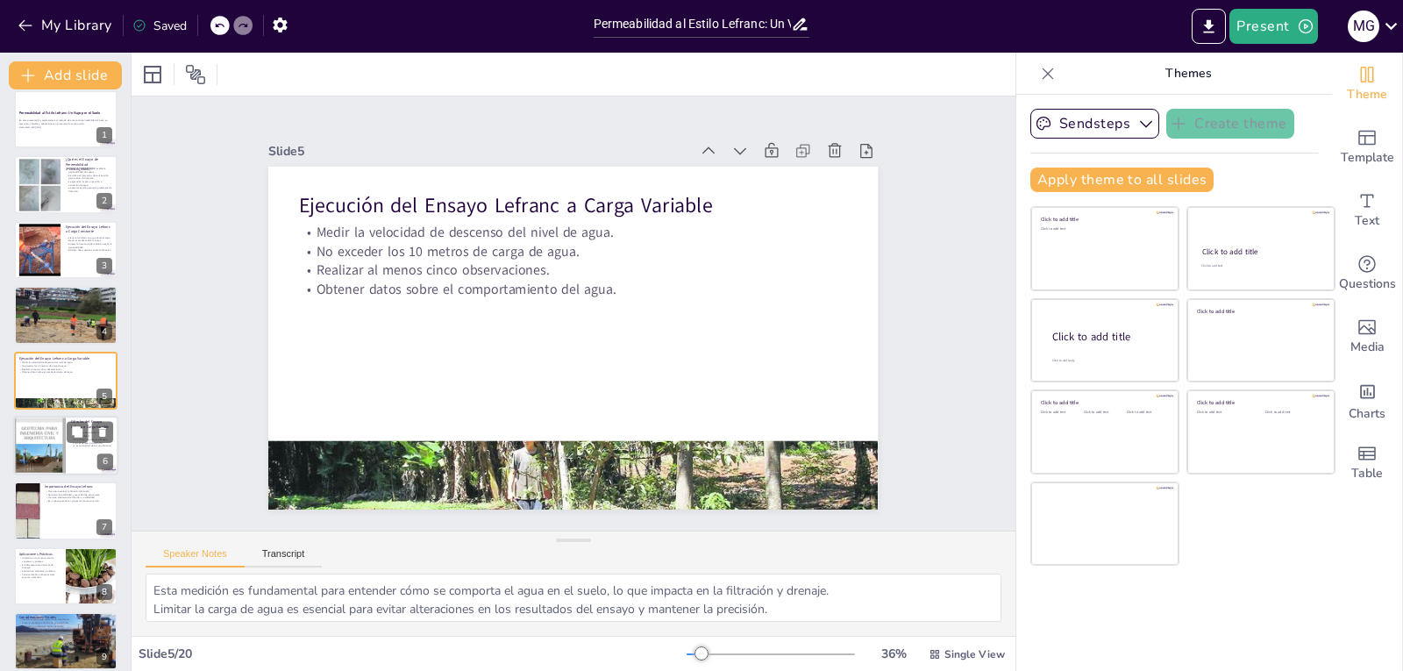
checkbox input "true"
click at [25, 445] on div at bounding box center [39, 445] width 53 height 68
type textarea "La fórmula es un componente clave para comprender cómo se mide la permeabilidad…"
checkbox input "true"
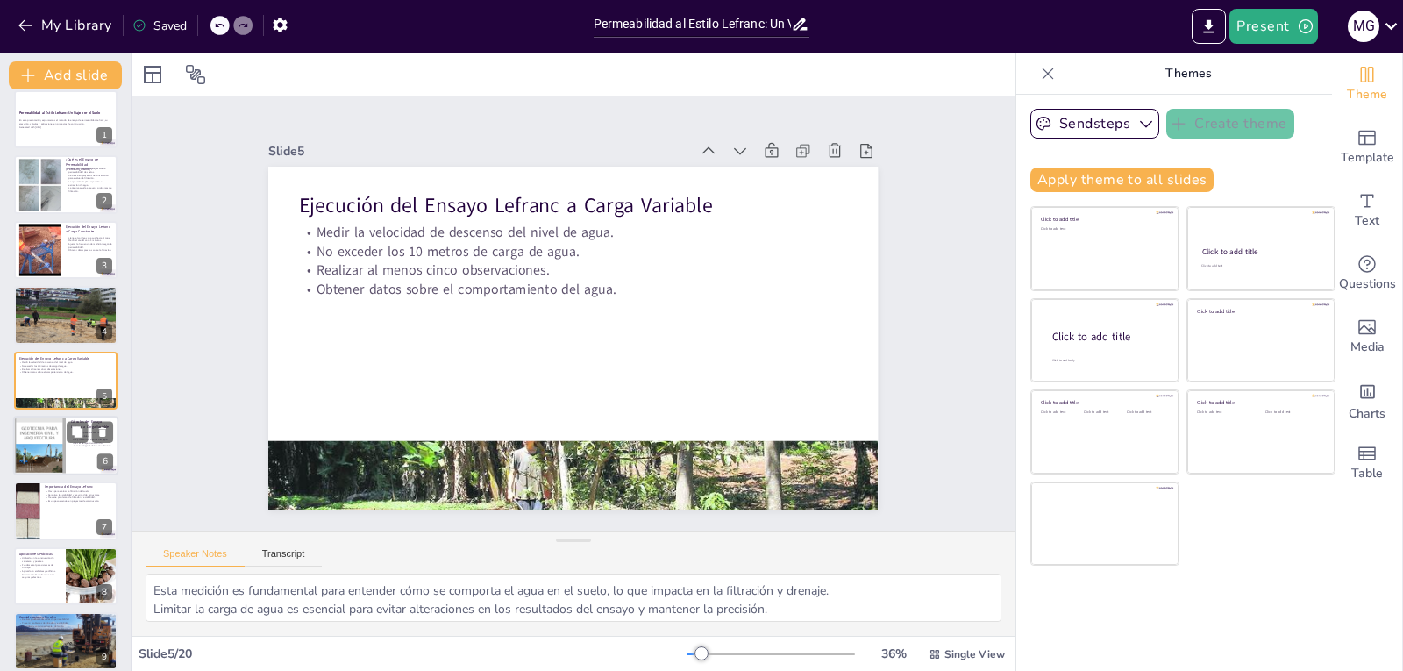
checkbox input "true"
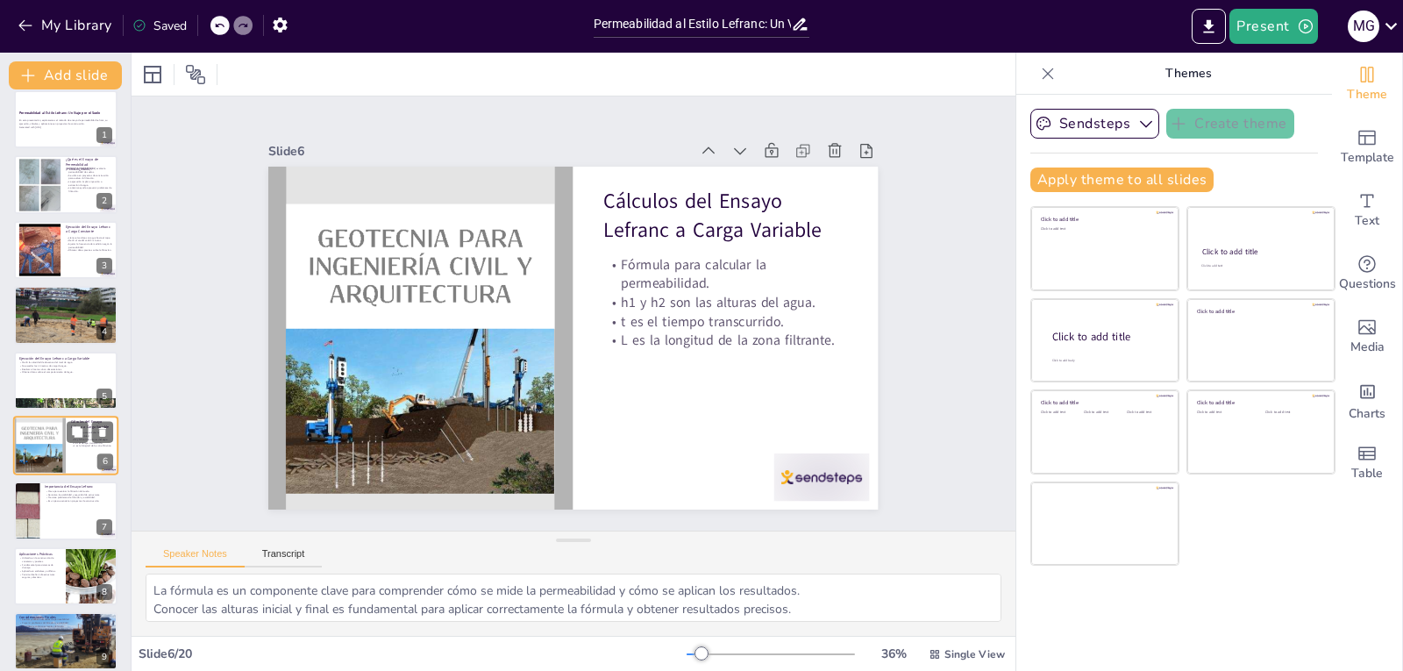
scroll to position [79, 0]
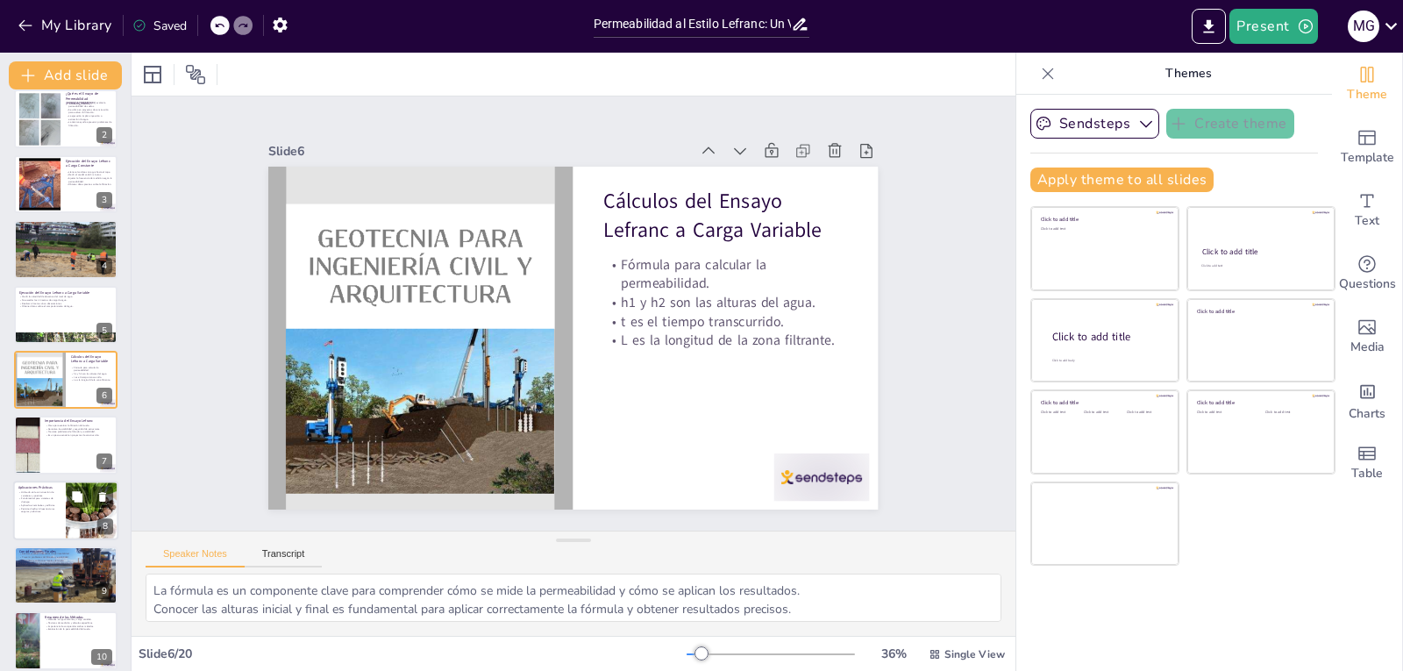
checkbox input "true"
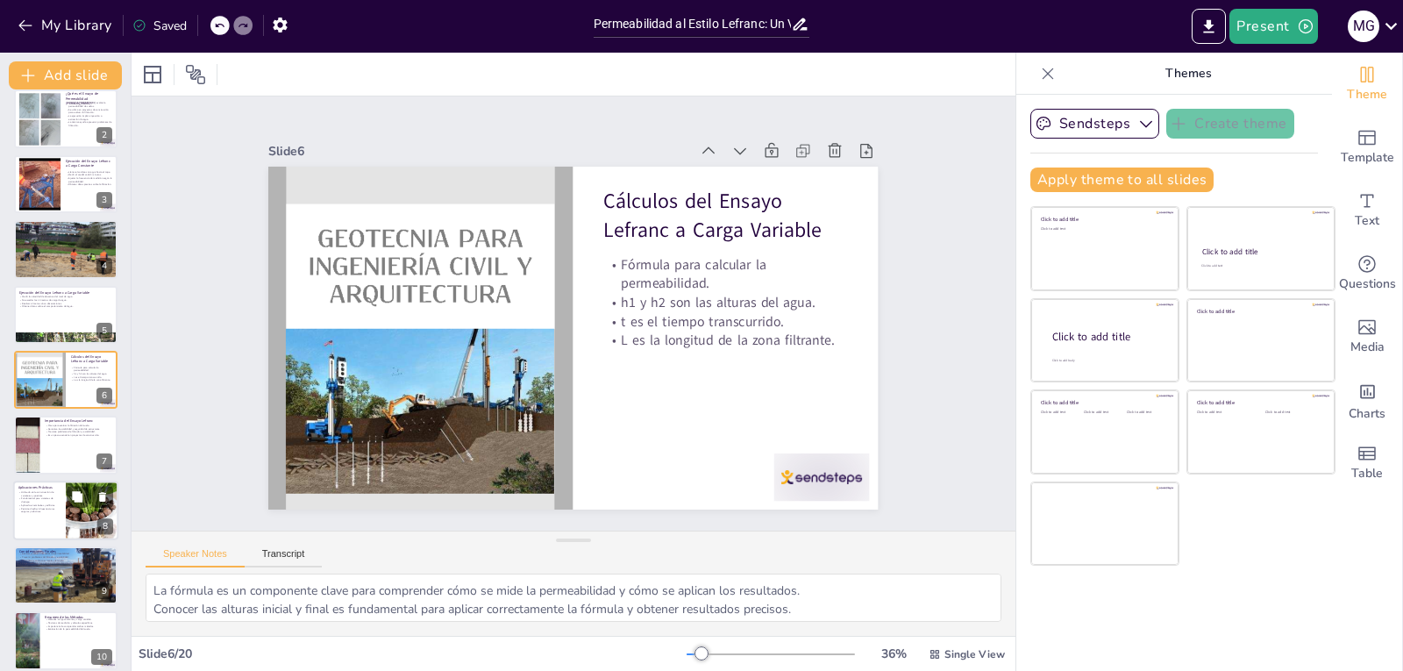
checkbox input "true"
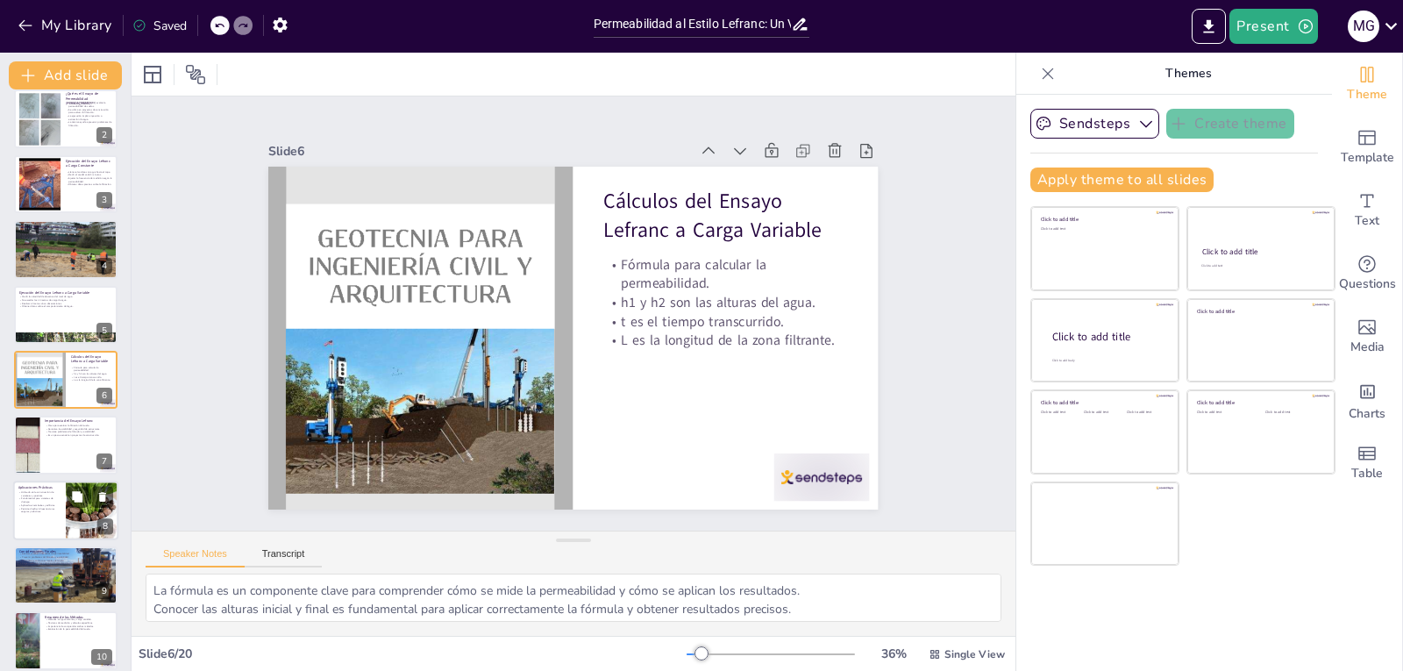
checkbox input "true"
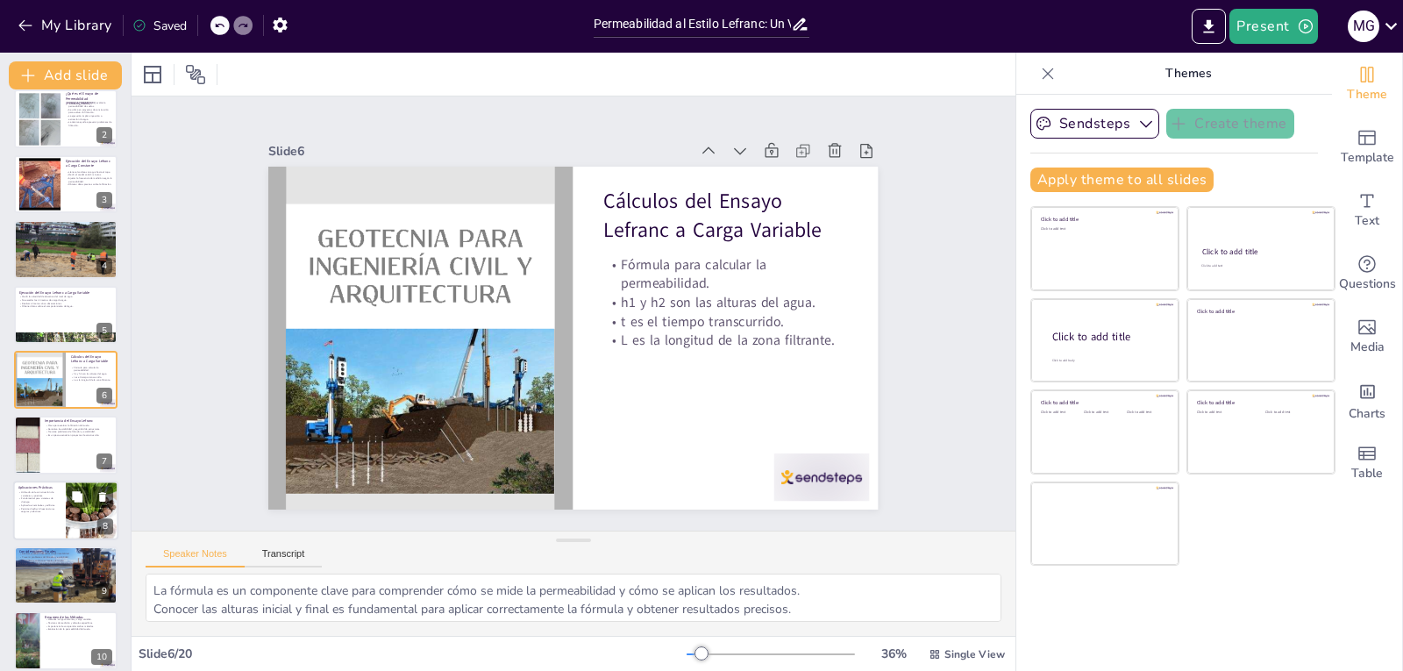
click at [48, 500] on p "Fundamental para sistemas de drenaje." at bounding box center [39, 499] width 42 height 6
type textarea "Este punto destaca la versatilidad del ensayo, mostrándolo como una herramienta…"
checkbox input "true"
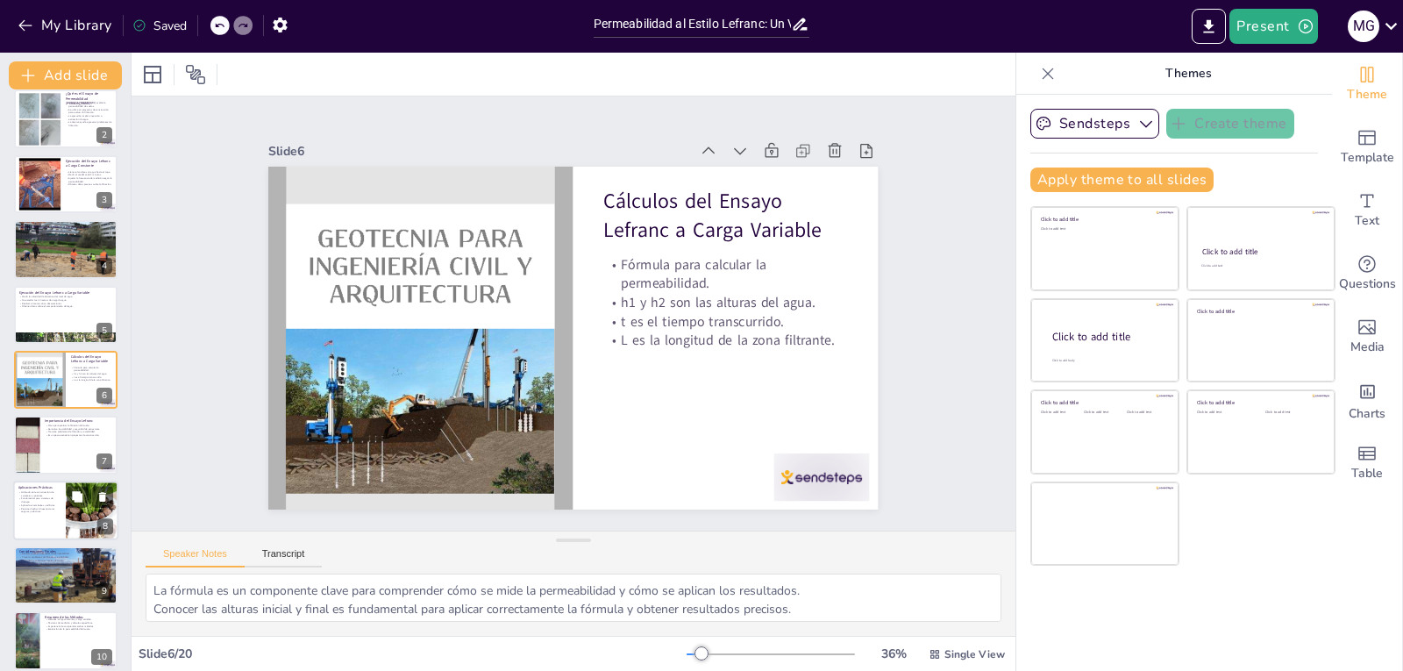
checkbox input "true"
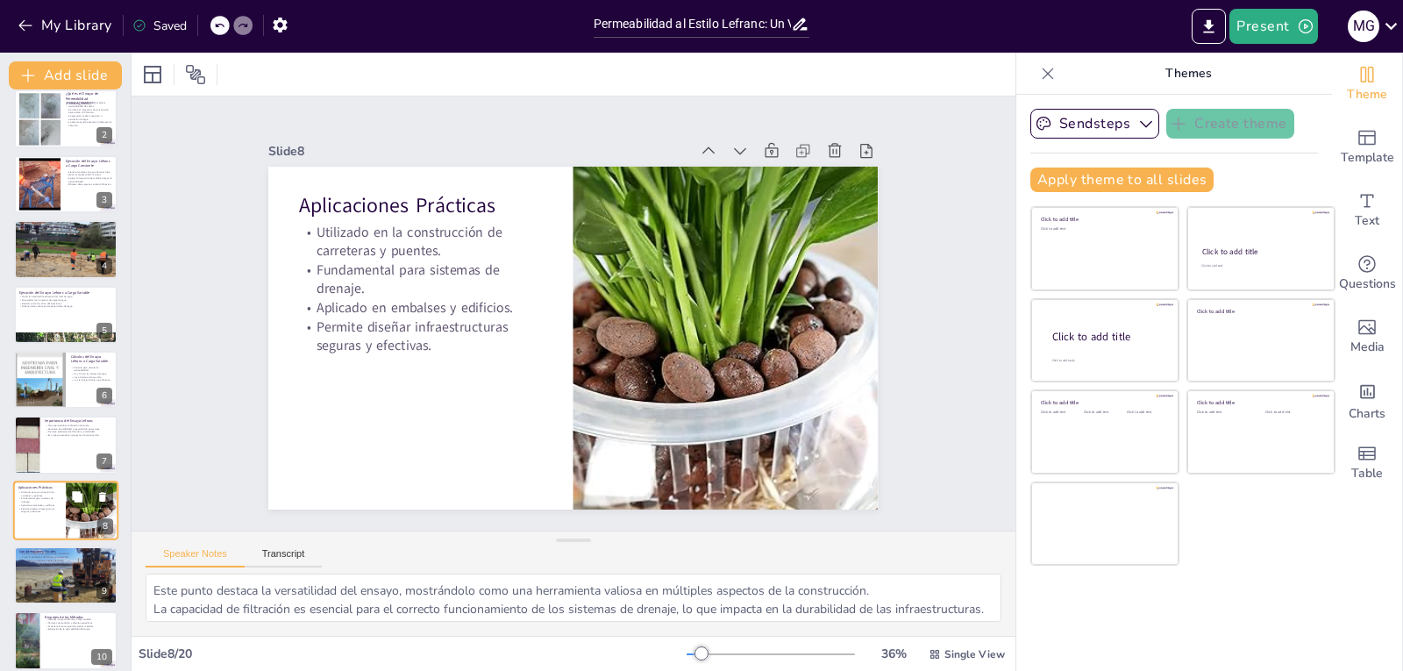
scroll to position [209, 0]
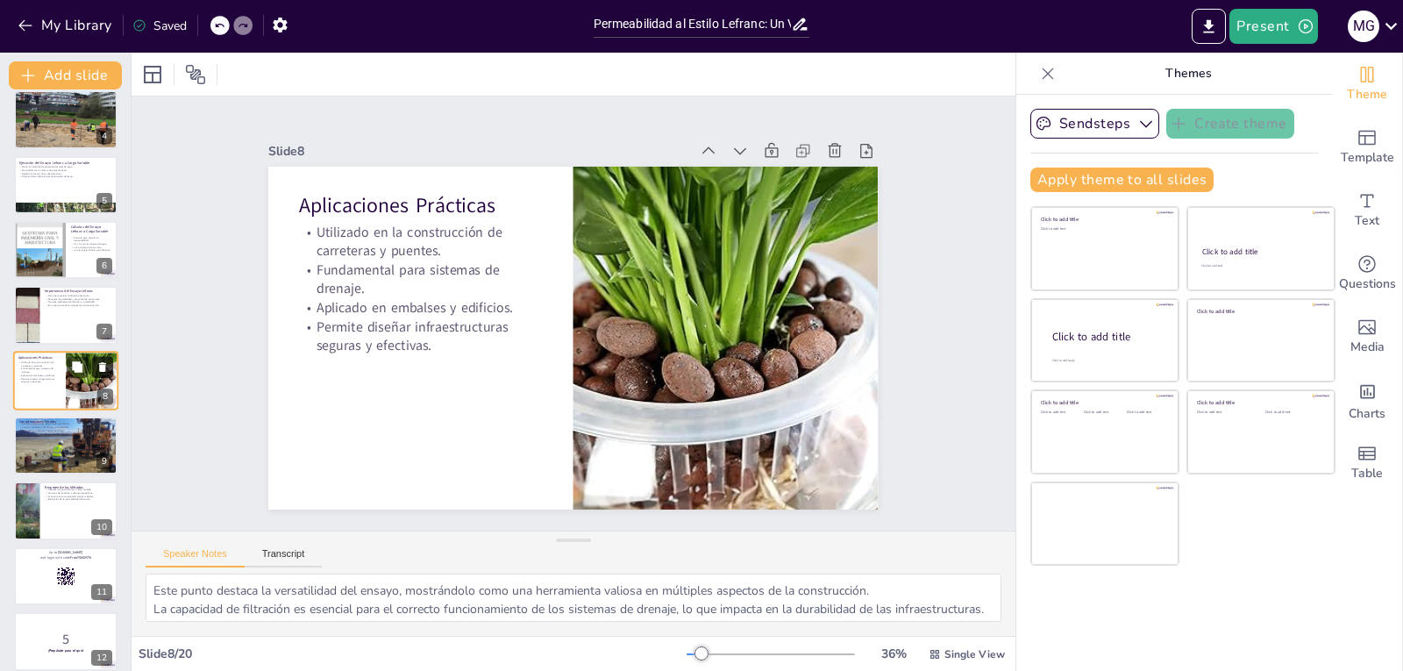
checkbox input "true"
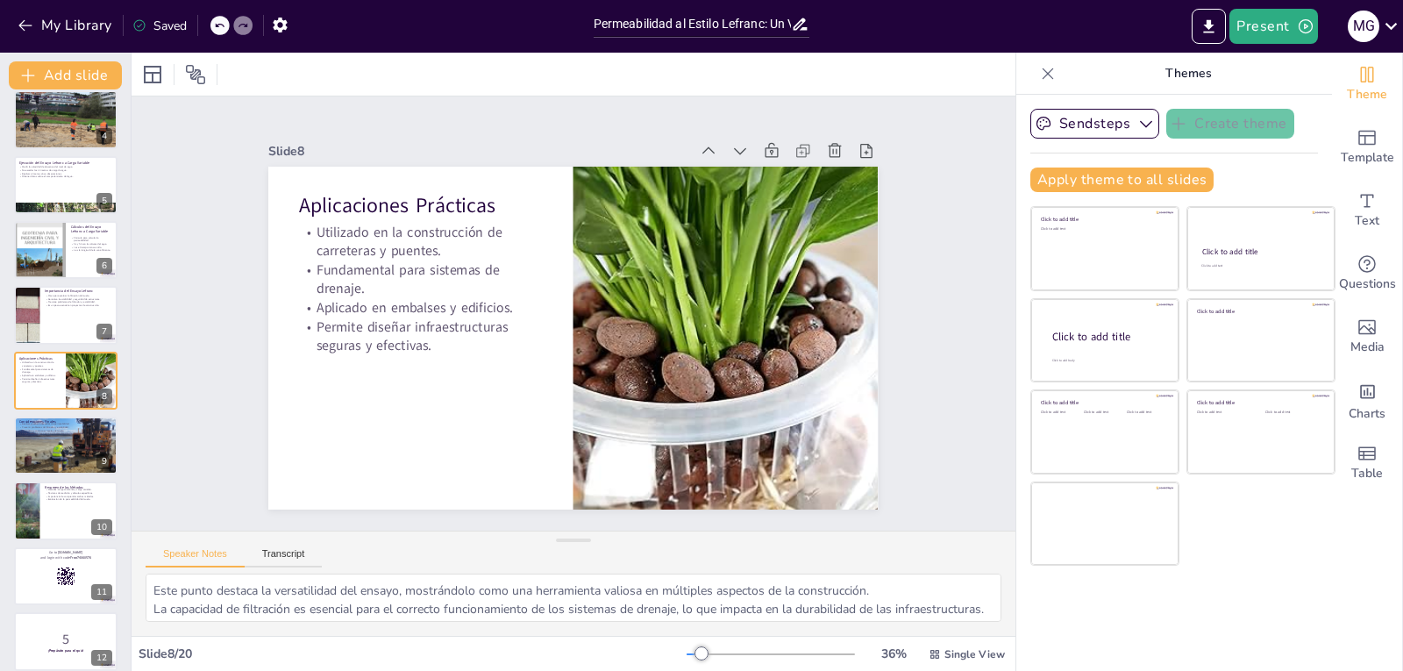
checkbox input "true"
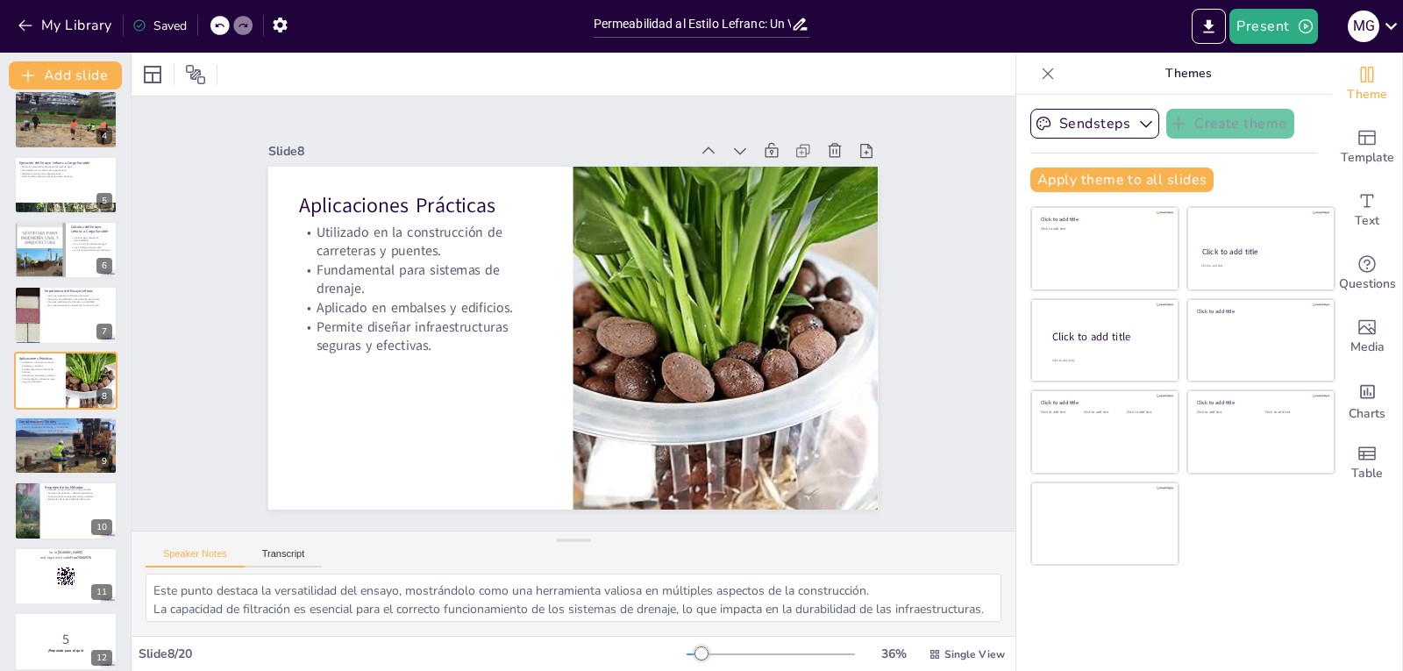
checkbox input "true"
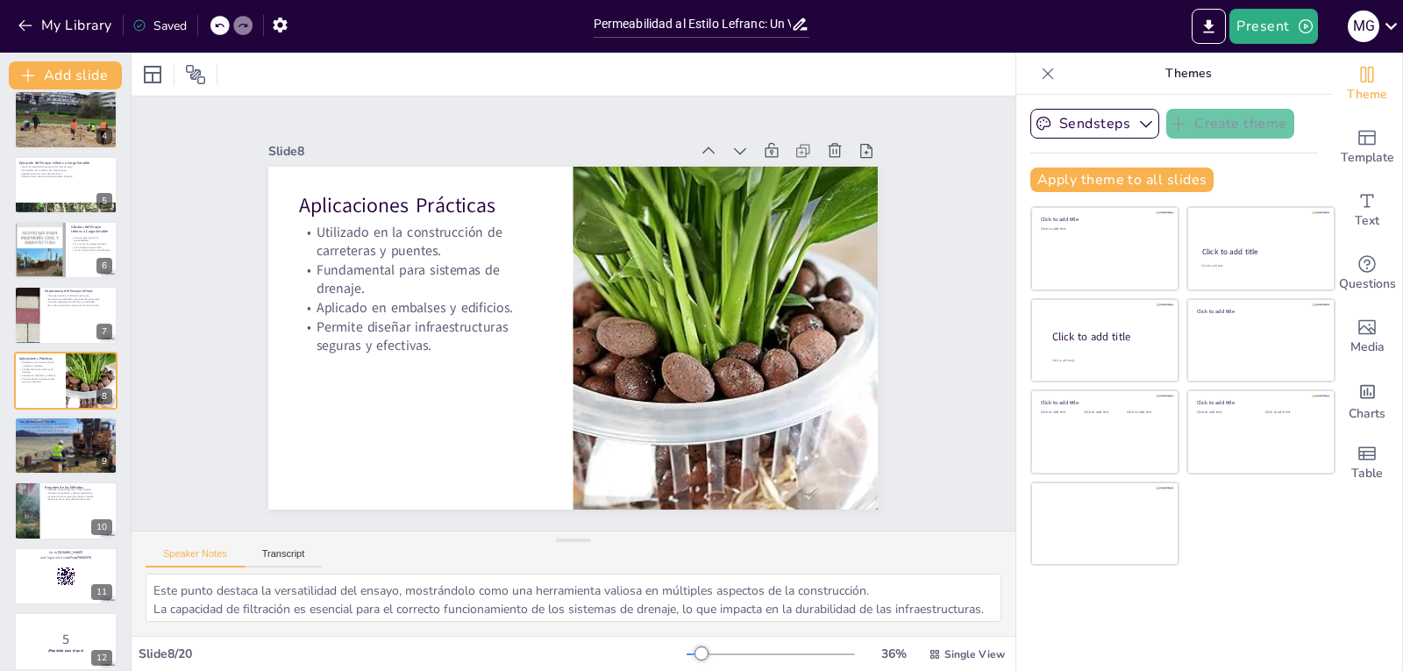
checkbox input "true"
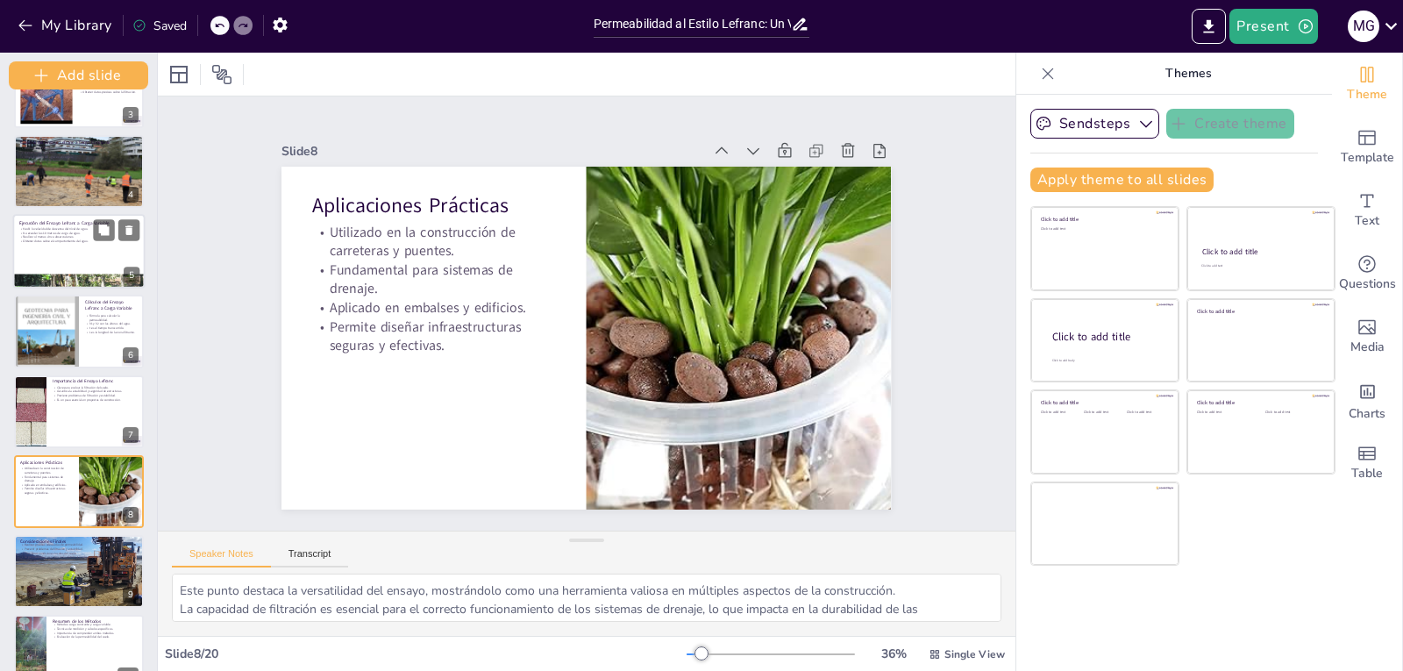
click at [126, 257] on div "Add slide Permeabilidad al Estilo Lefranc: Un Viaje por el Suelo En esta presen…" at bounding box center [79, 362] width 158 height 618
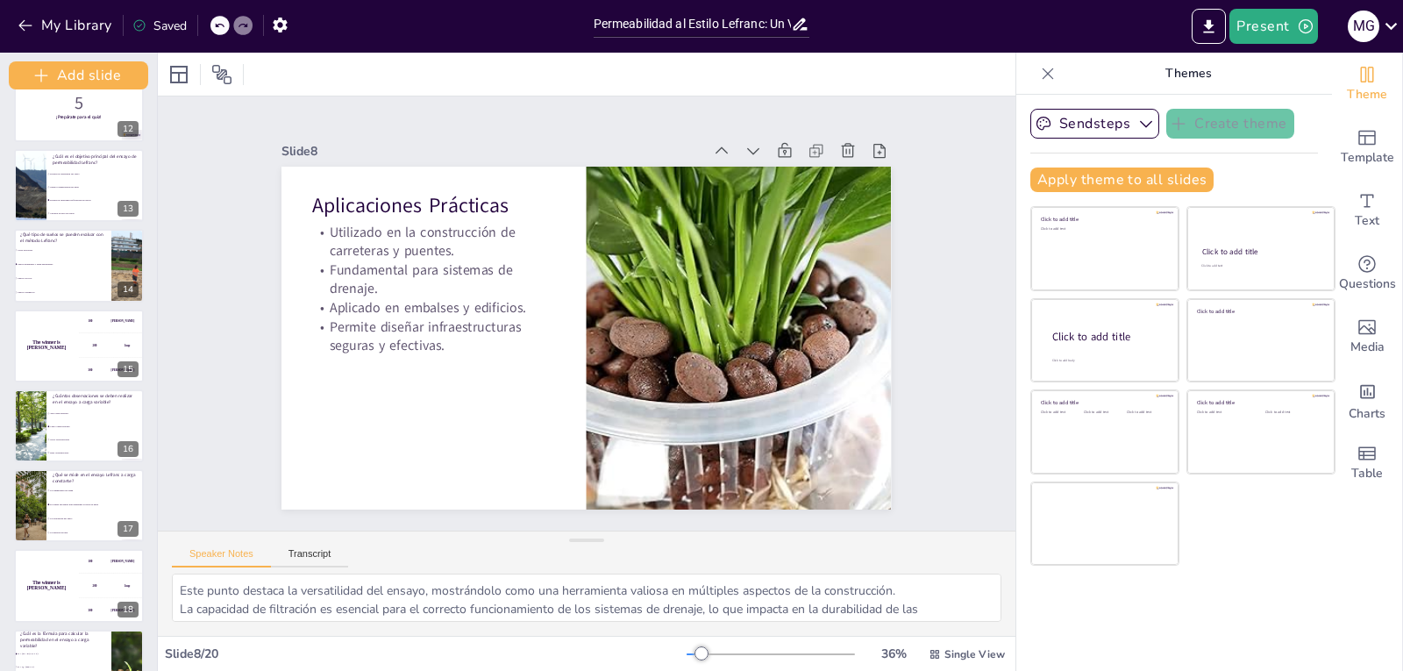
scroll to position [1040, 0]
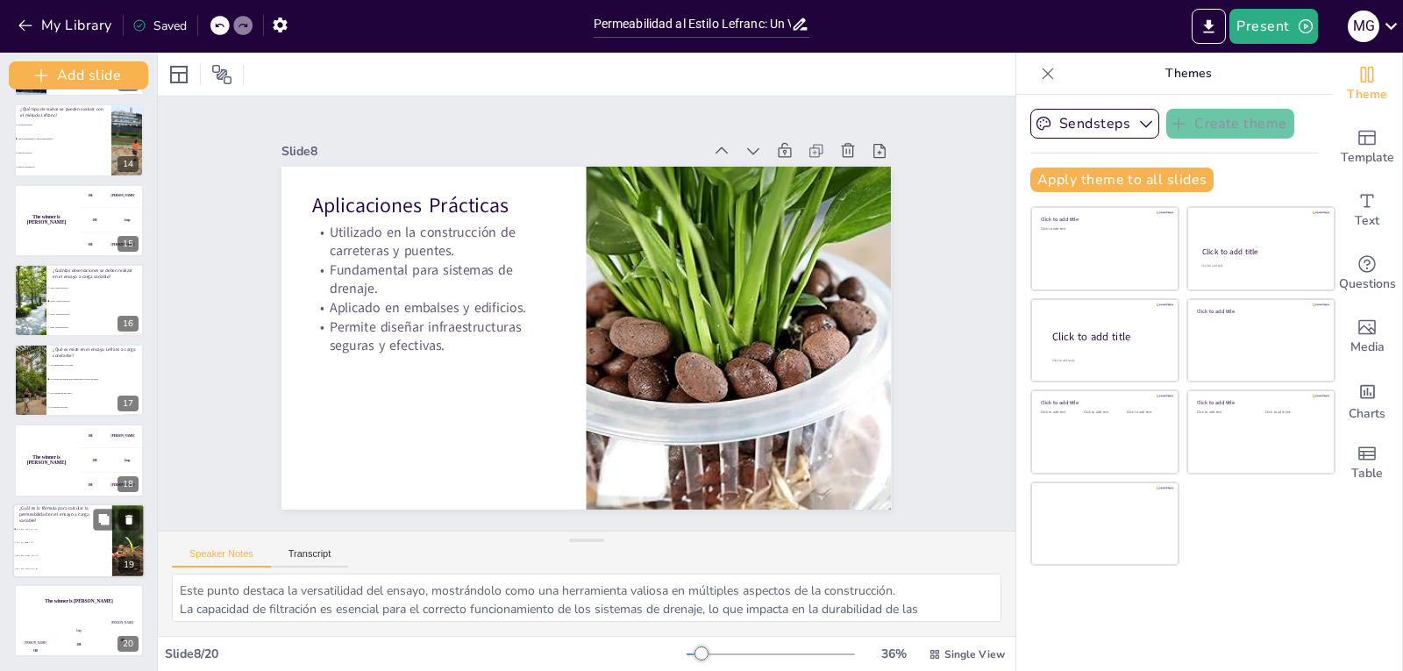
click at [60, 504] on div "¿Cuál es la fórmula para calcular la permeabilidad en el ensayo a carga variabl…" at bounding box center [79, 540] width 132 height 75
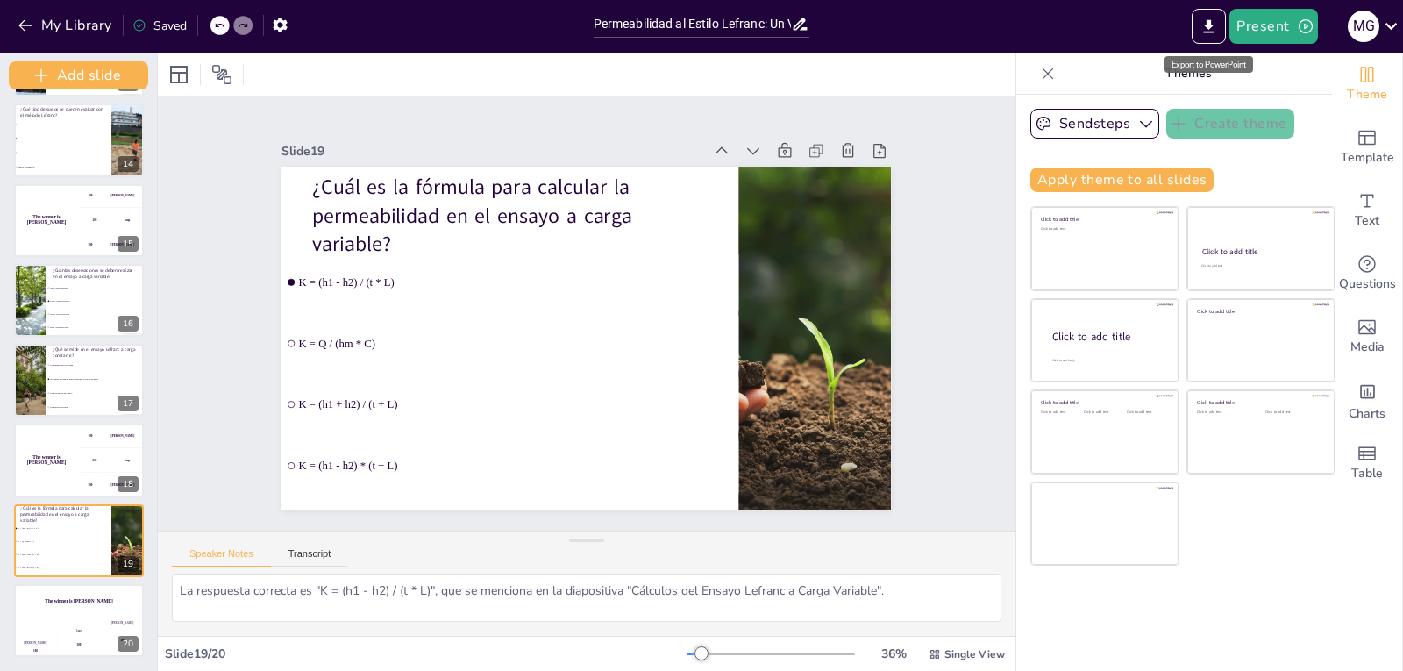
click at [1204, 66] on div "Export to PowerPoint" at bounding box center [1208, 64] width 89 height 17
